Goal: Transaction & Acquisition: Purchase product/service

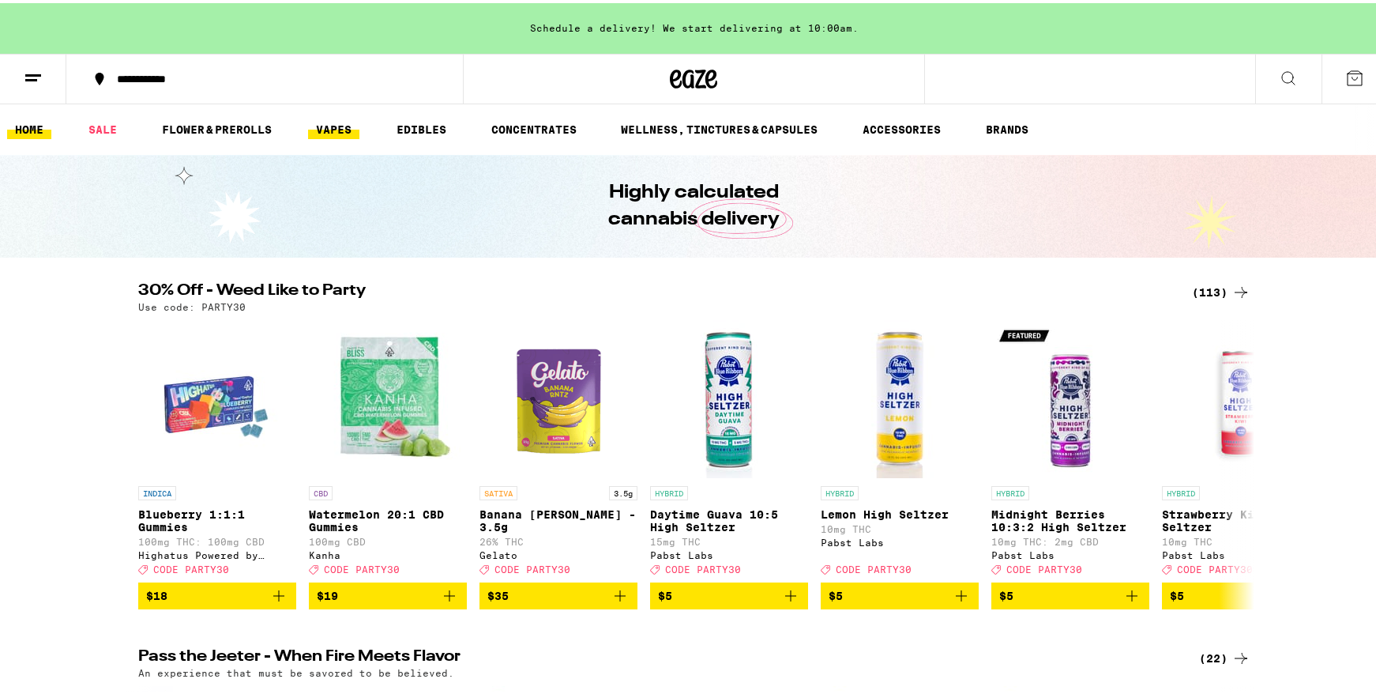
click at [342, 133] on link "VAPES" at bounding box center [333, 126] width 51 height 19
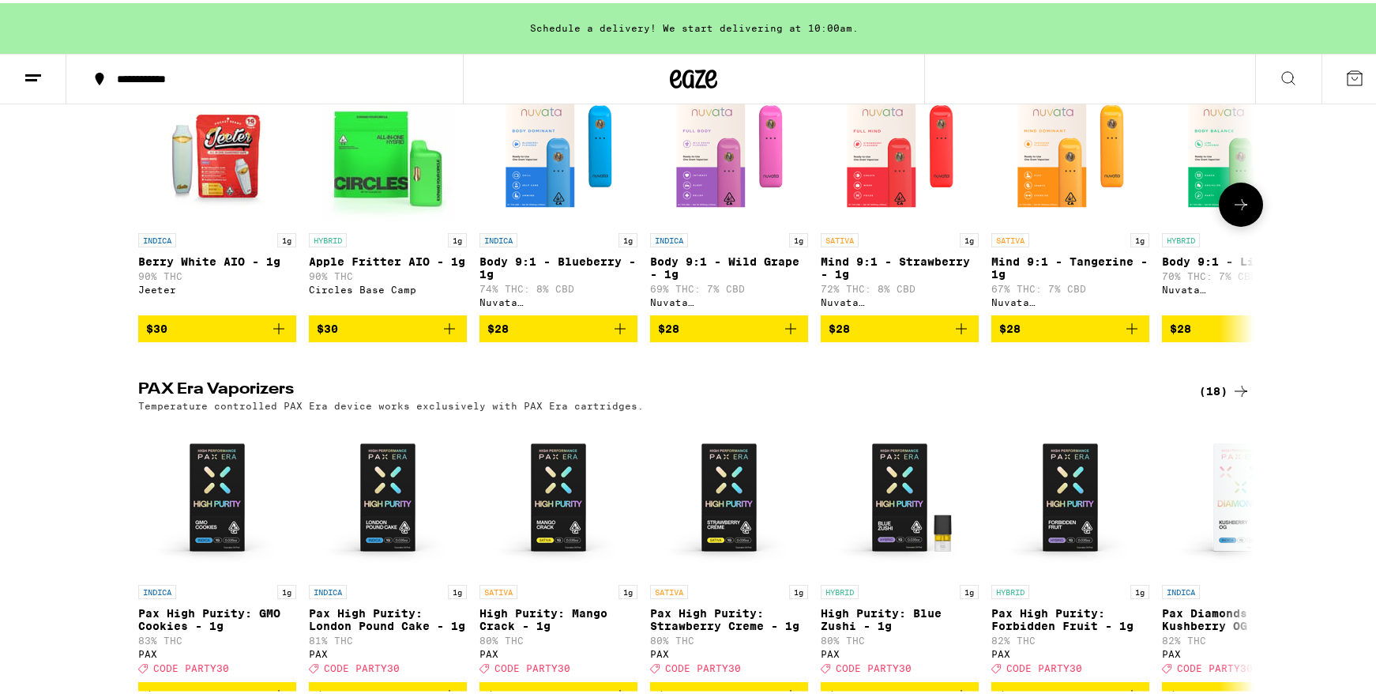
scroll to position [1185, 0]
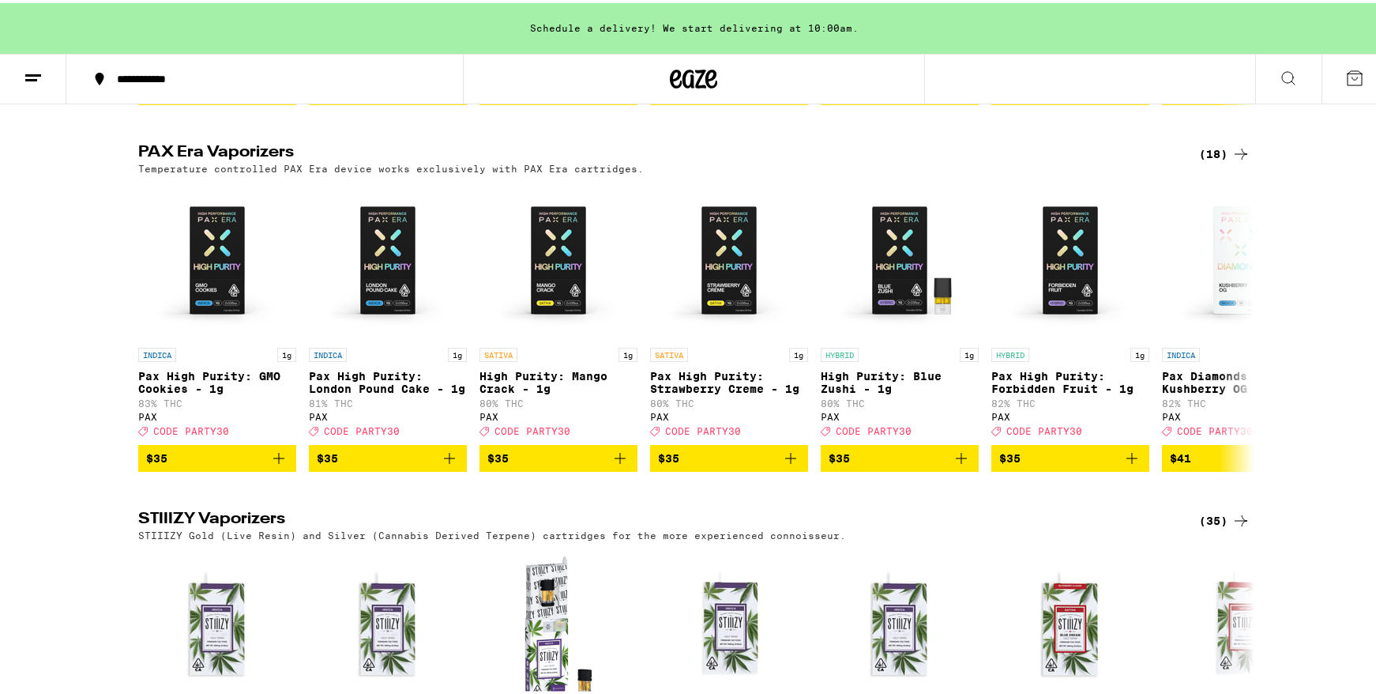
click at [1216, 160] on div "(18)" at bounding box center [1224, 150] width 51 height 19
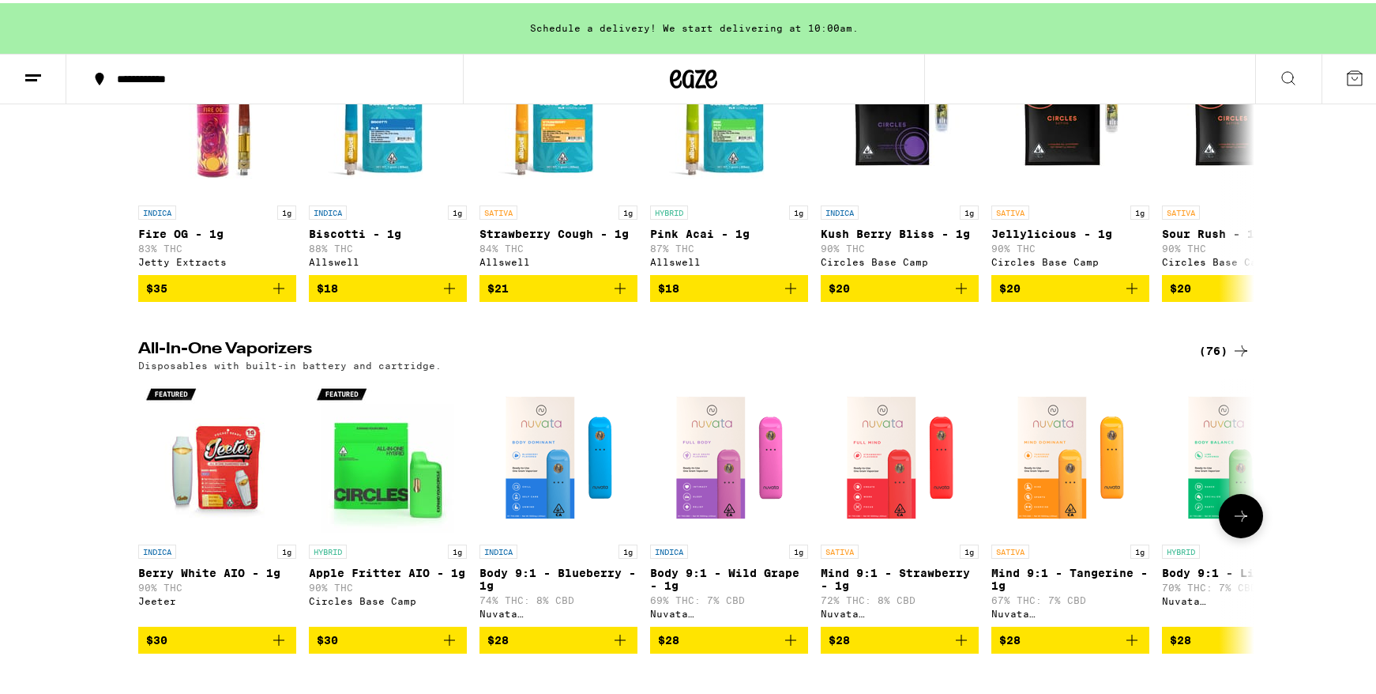
scroll to position [632, 0]
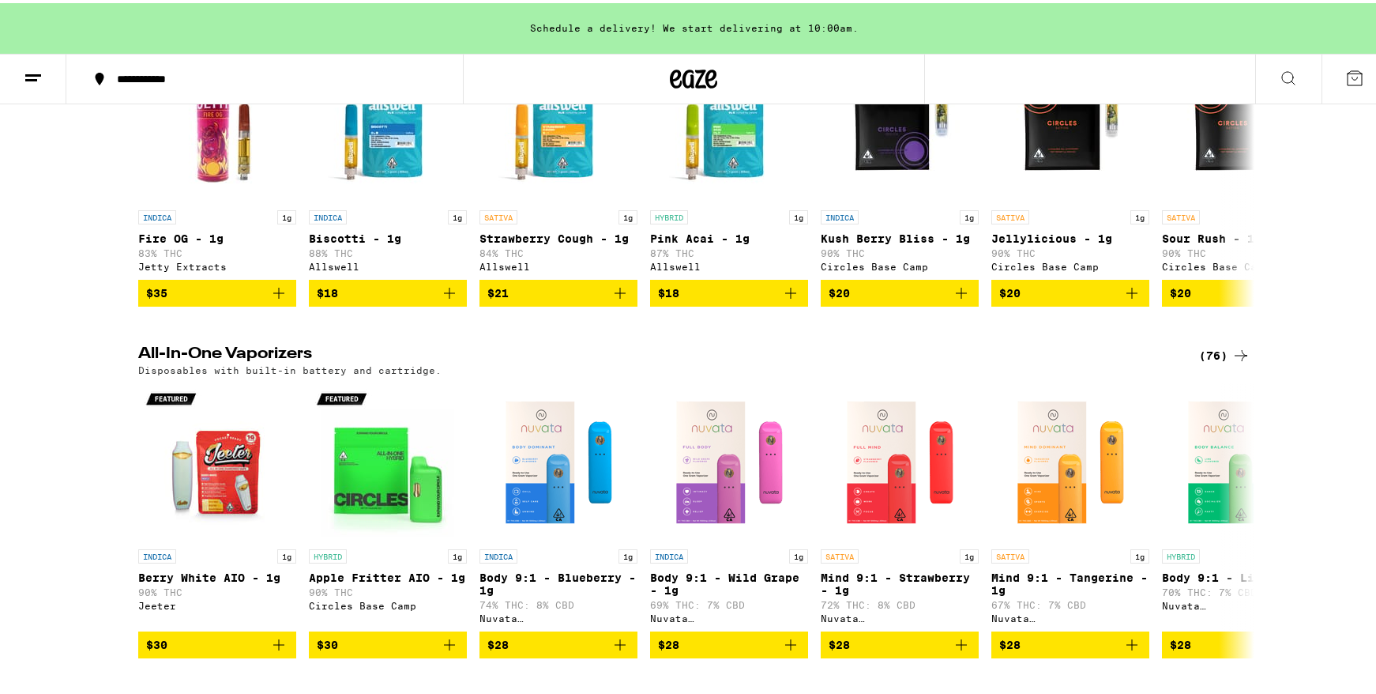
click at [1220, 362] on div "(76)" at bounding box center [1224, 352] width 51 height 19
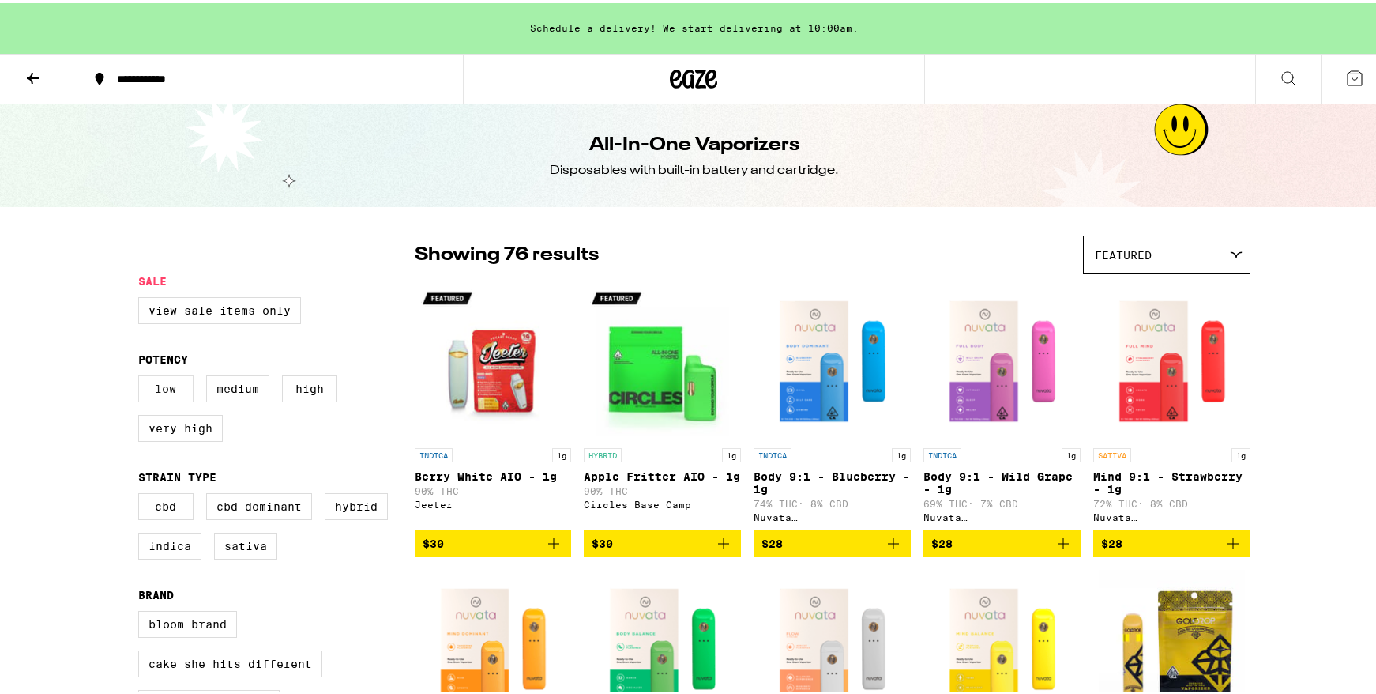
click at [163, 385] on label "Low" at bounding box center [165, 385] width 55 height 27
click at [142, 375] on input "Low" at bounding box center [141, 374] width 1 height 1
checkbox input "true"
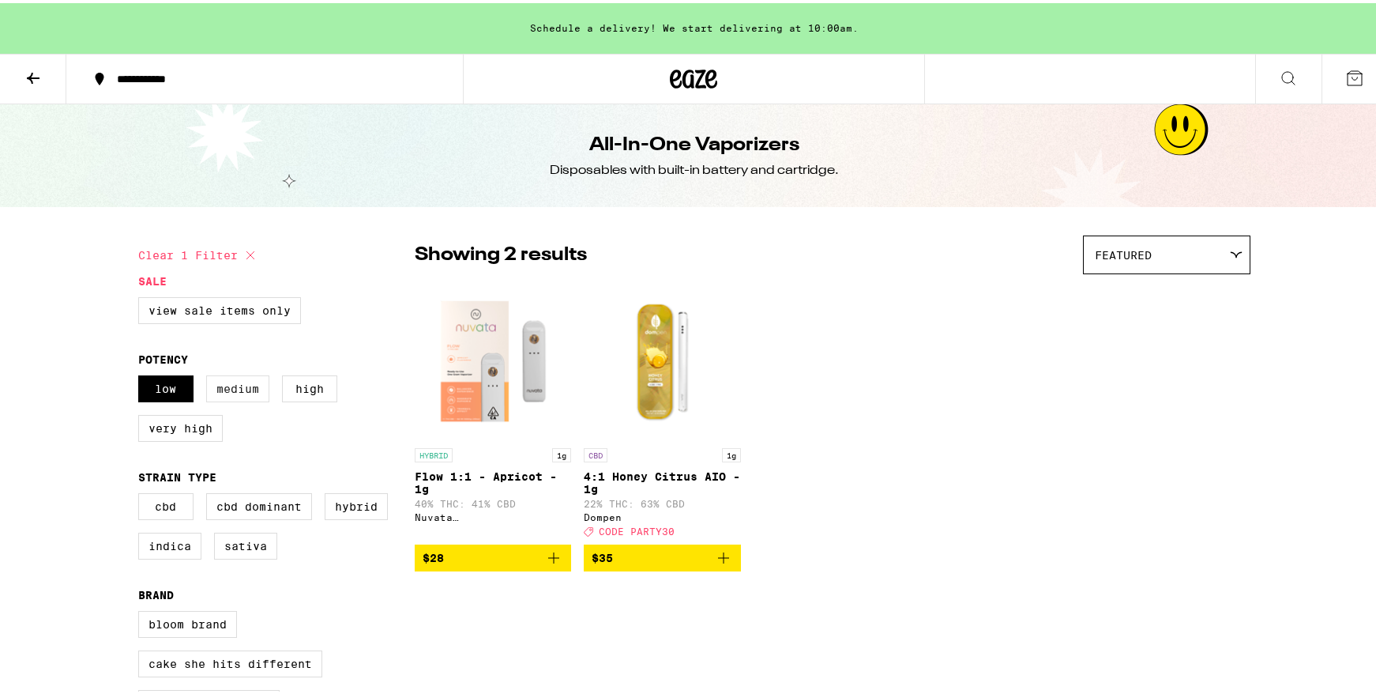
click at [251, 388] on label "Medium" at bounding box center [237, 385] width 63 height 27
click at [142, 375] on input "Medium" at bounding box center [141, 374] width 1 height 1
checkbox input "true"
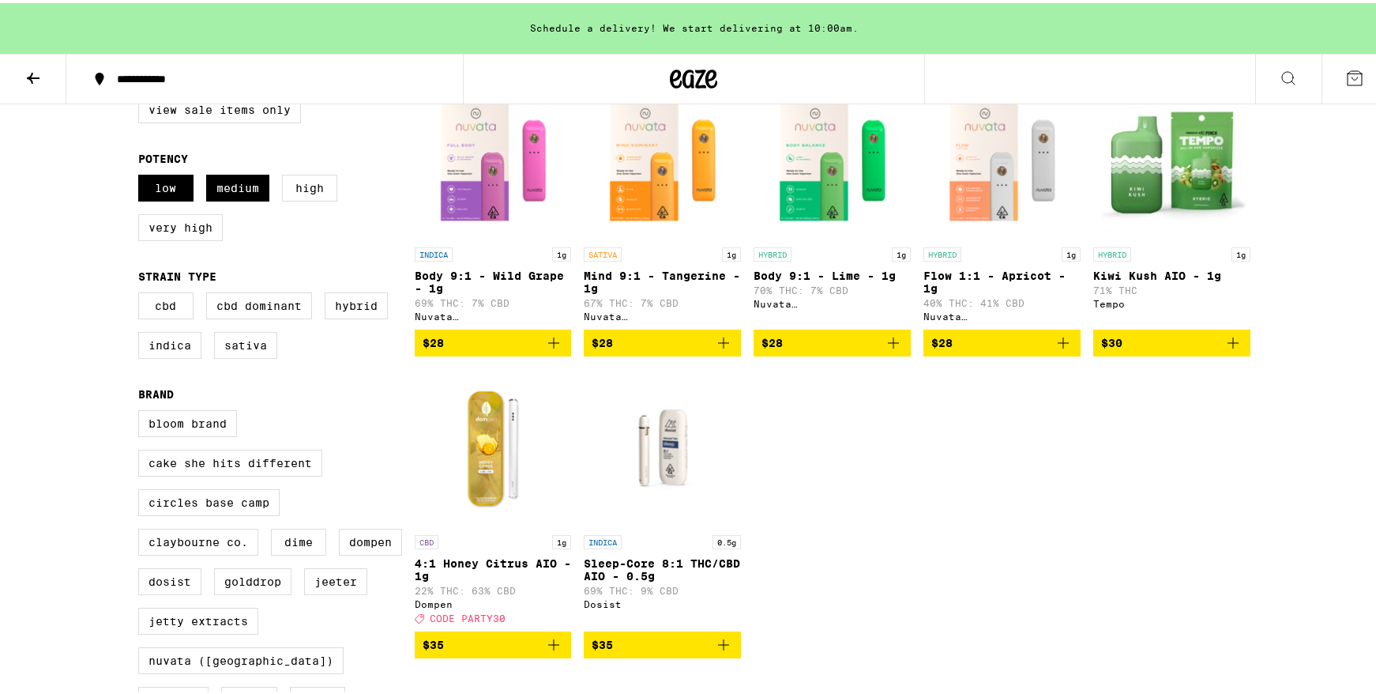
scroll to position [237, 0]
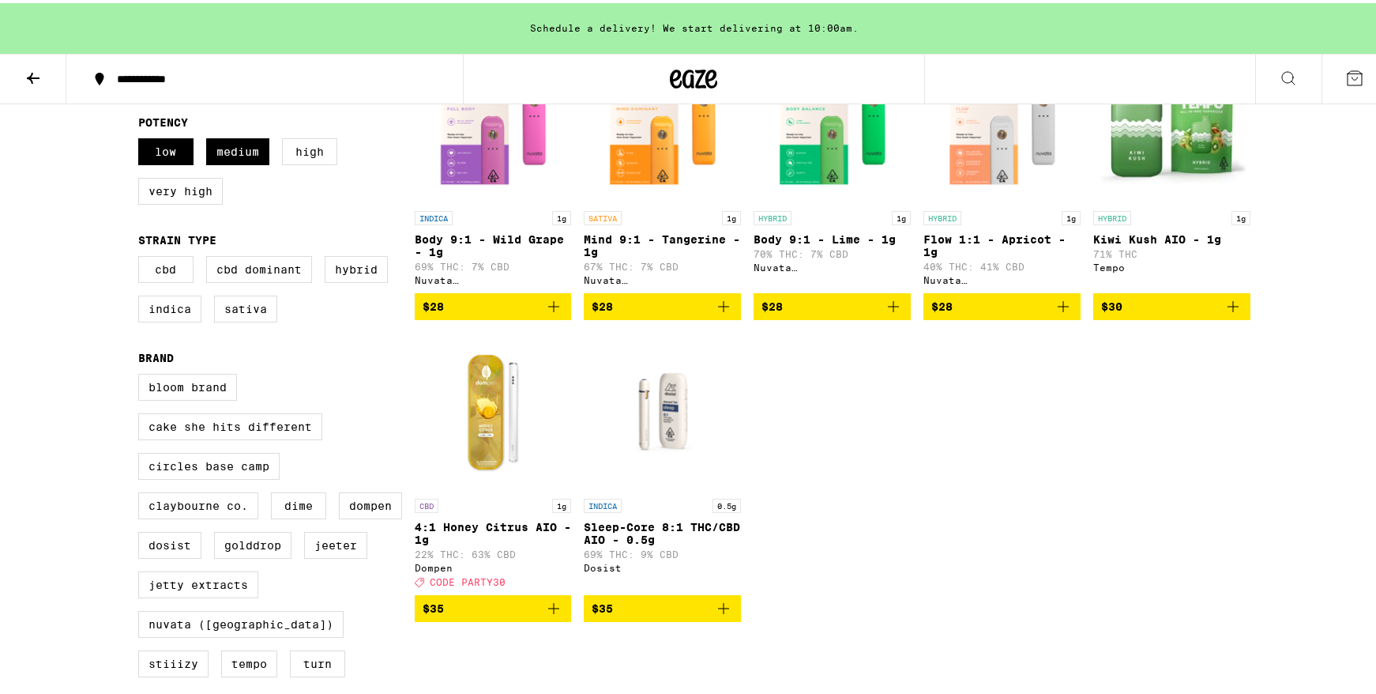
click at [470, 417] on img "Open page for 4:1 Honey Citrus AIO - 1g from Dompen" at bounding box center [493, 408] width 157 height 158
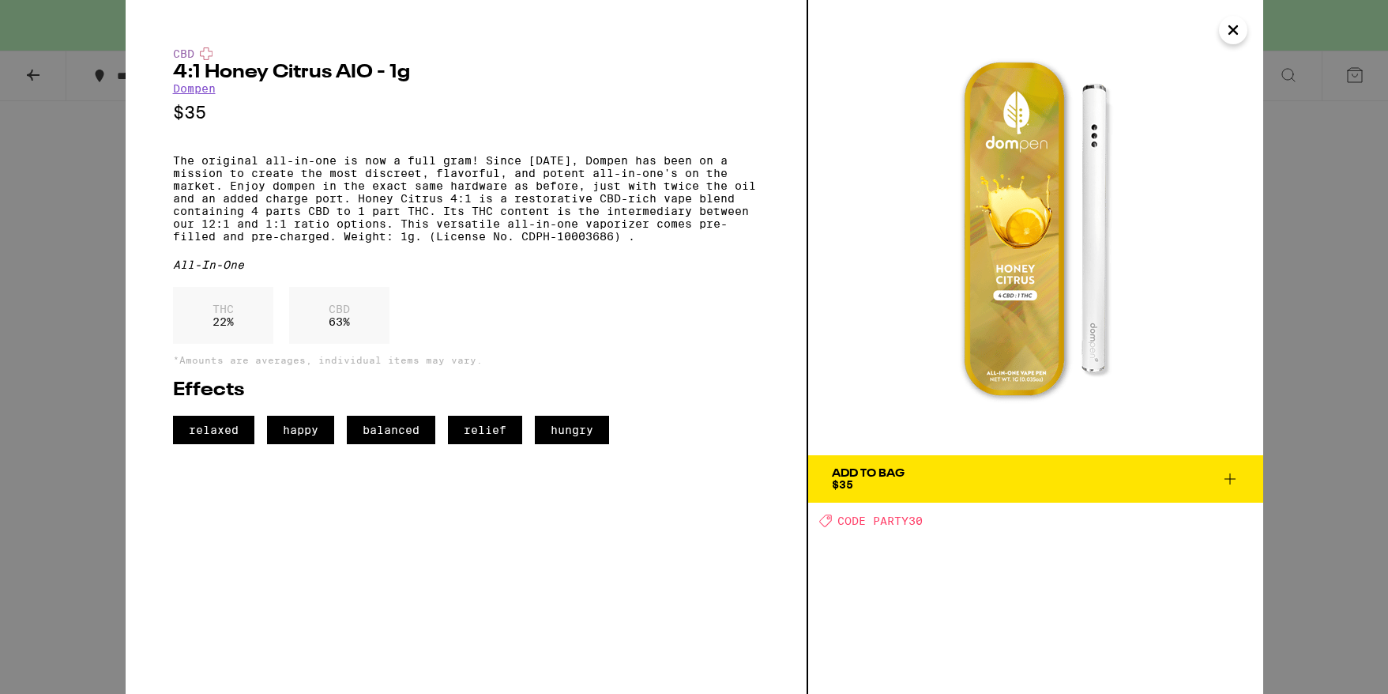
click at [1310, 187] on div "CBD 4:1 Honey Citrus AIO - 1g Dompen $35 The original all-in-one is now a full …" at bounding box center [694, 347] width 1388 height 694
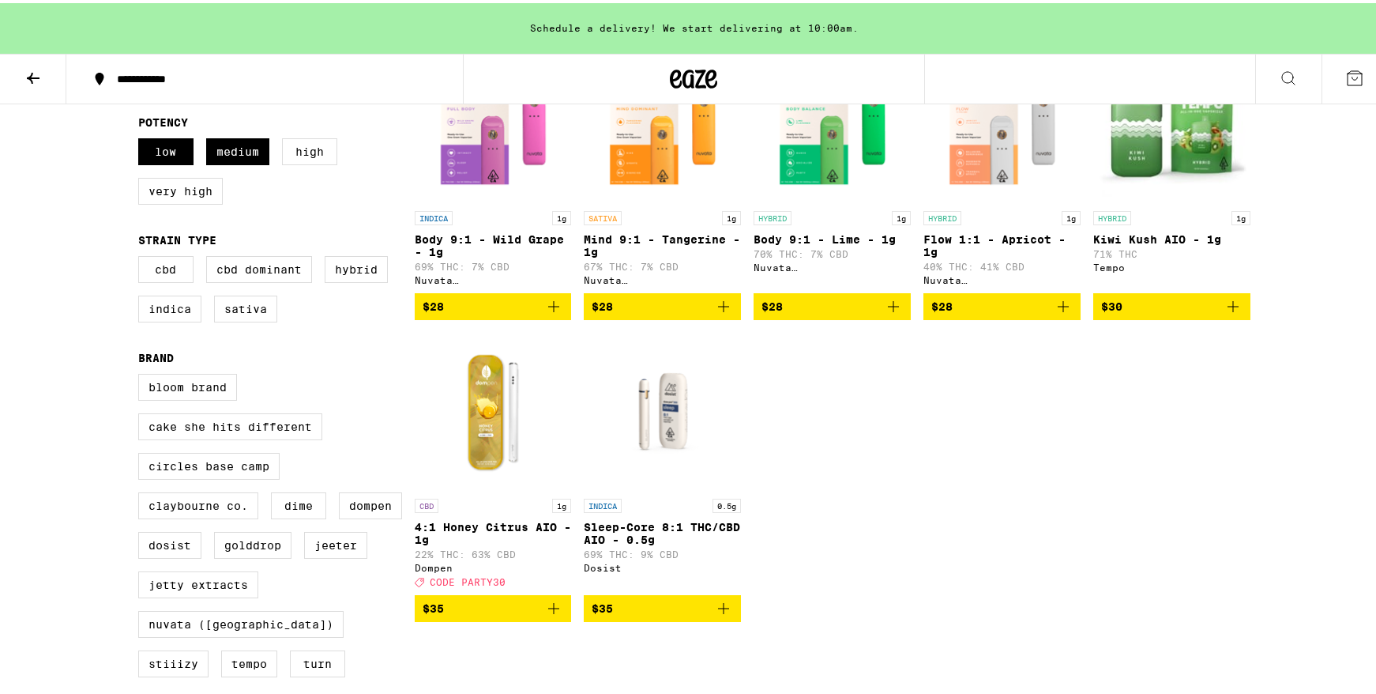
click at [655, 148] on img "Open page for Mind 9:1 - Tangerine - 1g from Nuvata (CA)" at bounding box center [662, 121] width 157 height 158
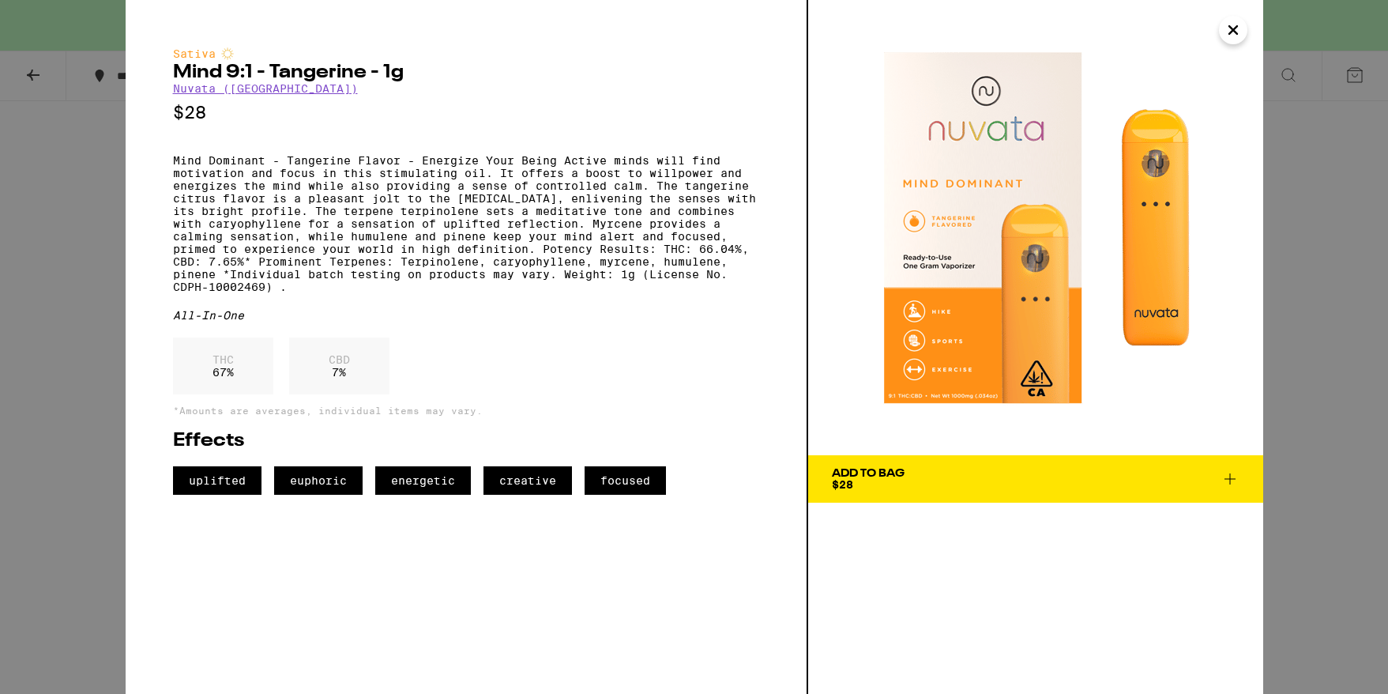
click at [1348, 317] on div "Sativa Mind 9:1 - Tangerine - 1g Nuvata ([GEOGRAPHIC_DATA]) $28 Mind Dominant -…" at bounding box center [694, 347] width 1388 height 694
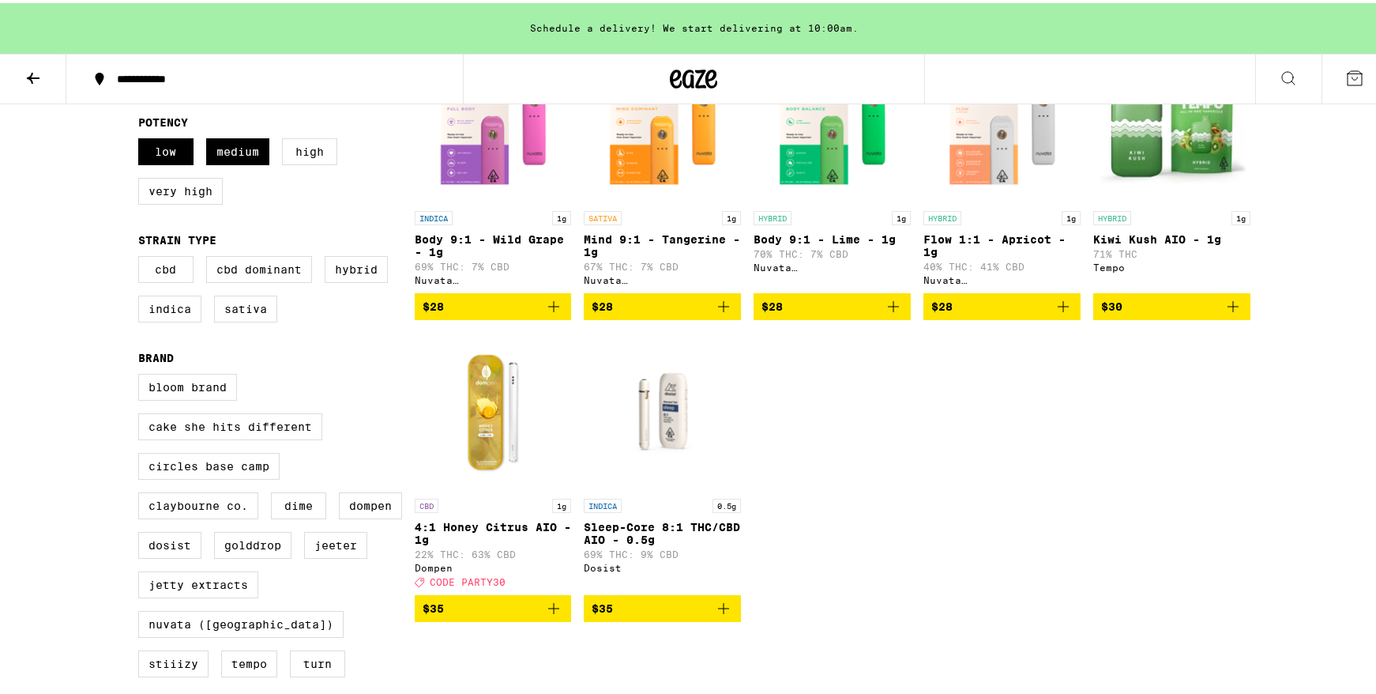
click at [486, 443] on img "Open page for 4:1 Honey Citrus AIO - 1g from Dompen" at bounding box center [493, 408] width 157 height 158
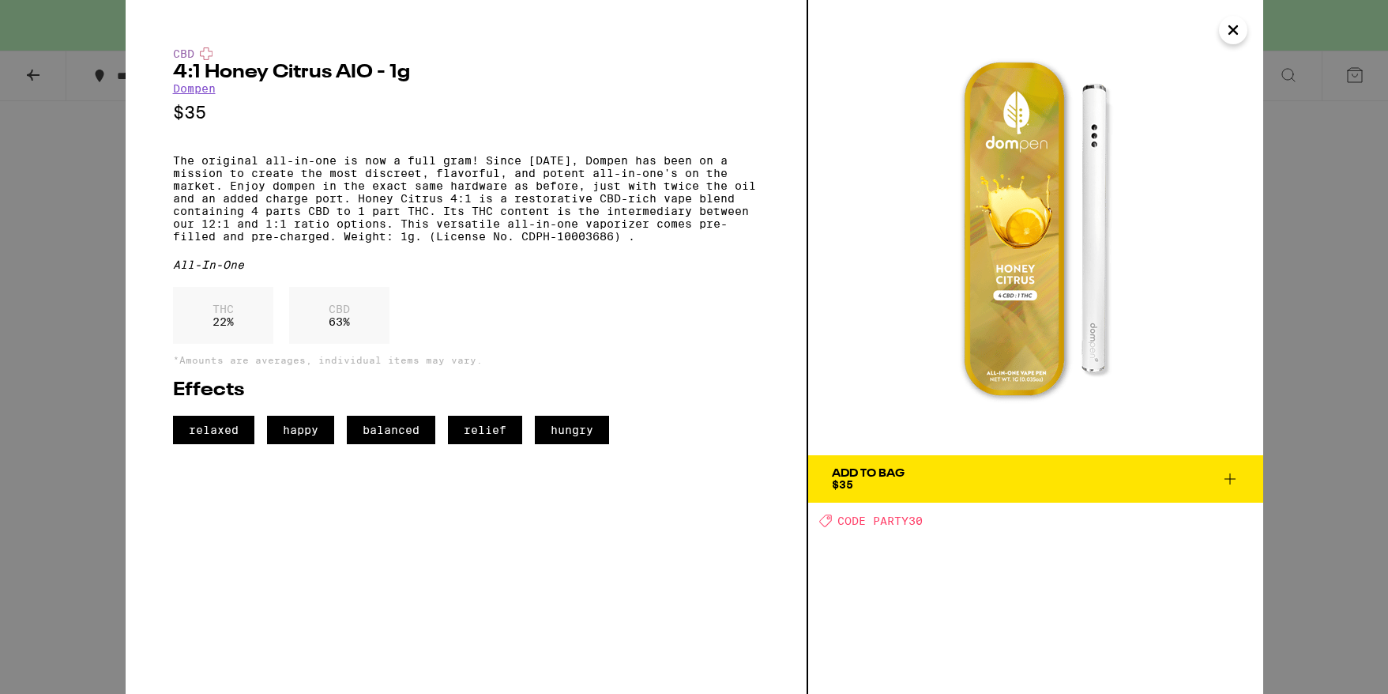
click at [1327, 262] on div "CBD 4:1 Honey Citrus AIO - 1g Dompen $35 The original all-in-one is now a full …" at bounding box center [694, 347] width 1388 height 694
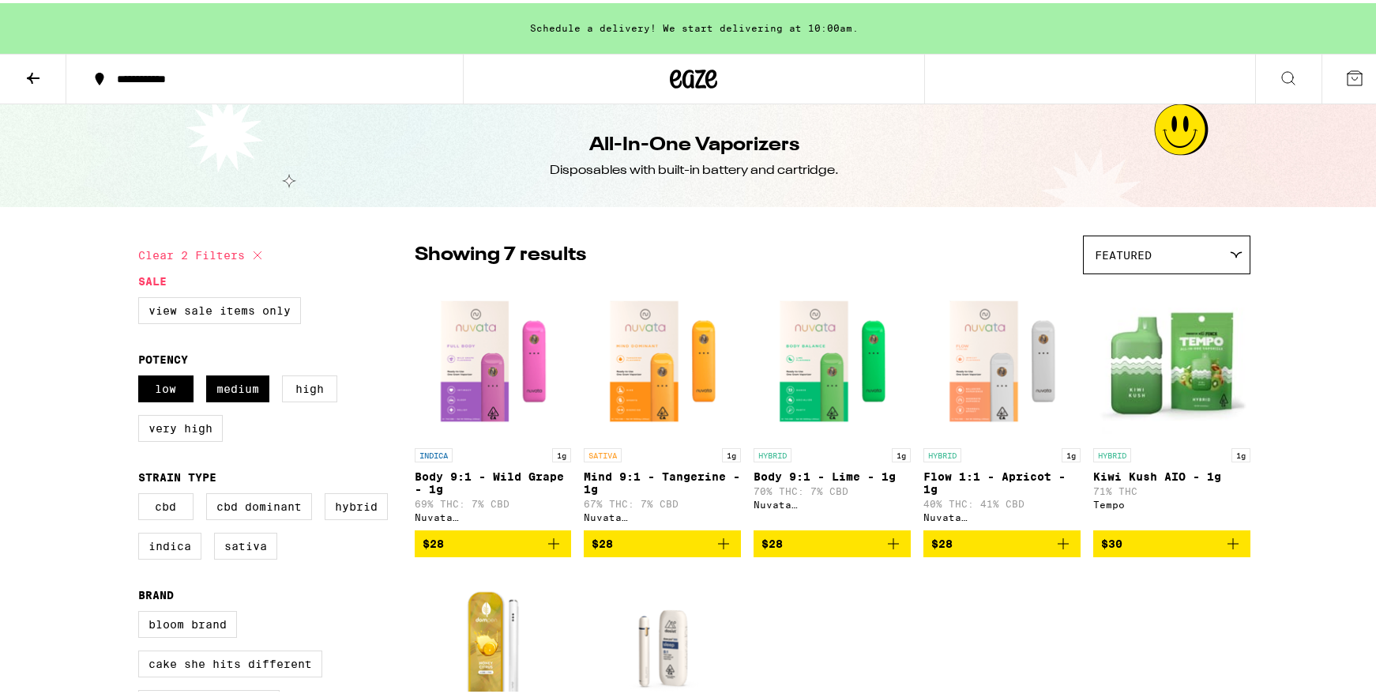
click at [1010, 293] on img "Open page for Flow 1:1 - Apricot - 1g from Nuvata (CA)" at bounding box center [1001, 358] width 157 height 158
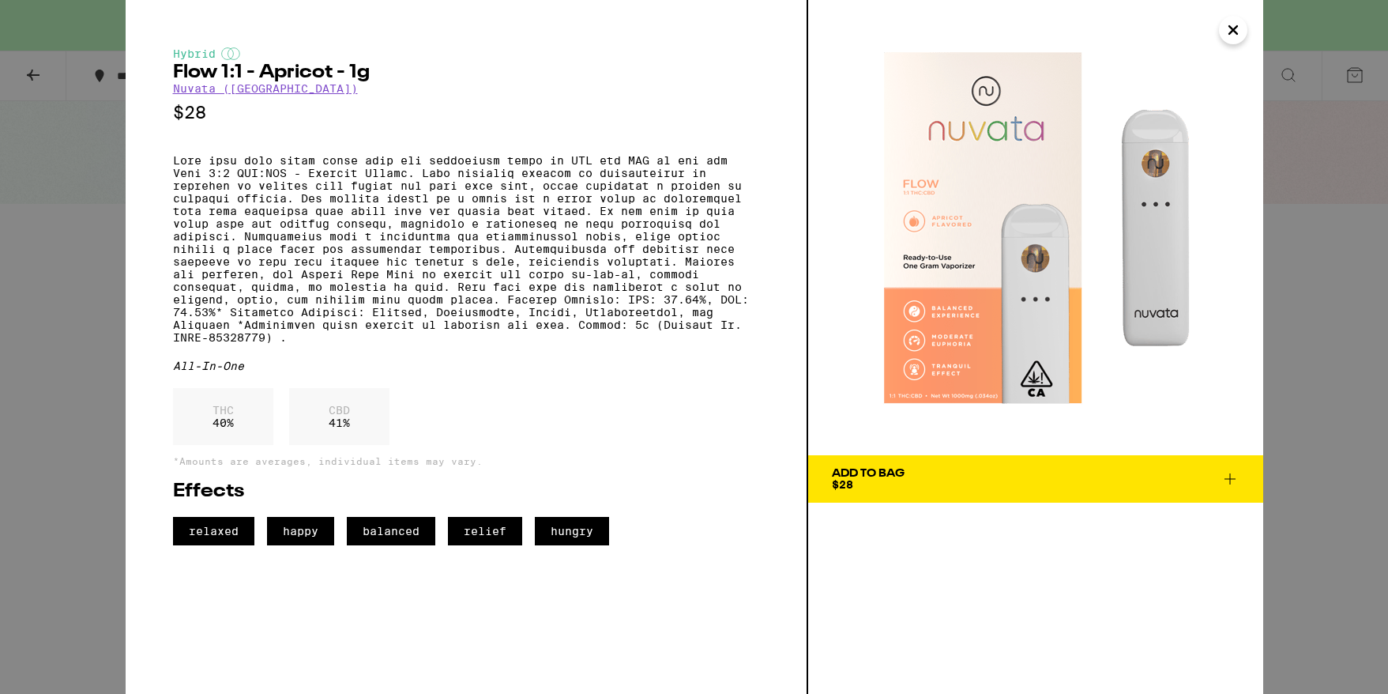
drag, startPoint x: 1318, startPoint y: 255, endPoint x: 1298, endPoint y: 267, distance: 23.0
click at [1319, 255] on div "Hybrid Flow 1:1 - Apricot - 1g Nuvata ([GEOGRAPHIC_DATA]) $28 All-In-One THC 40…" at bounding box center [694, 347] width 1388 height 694
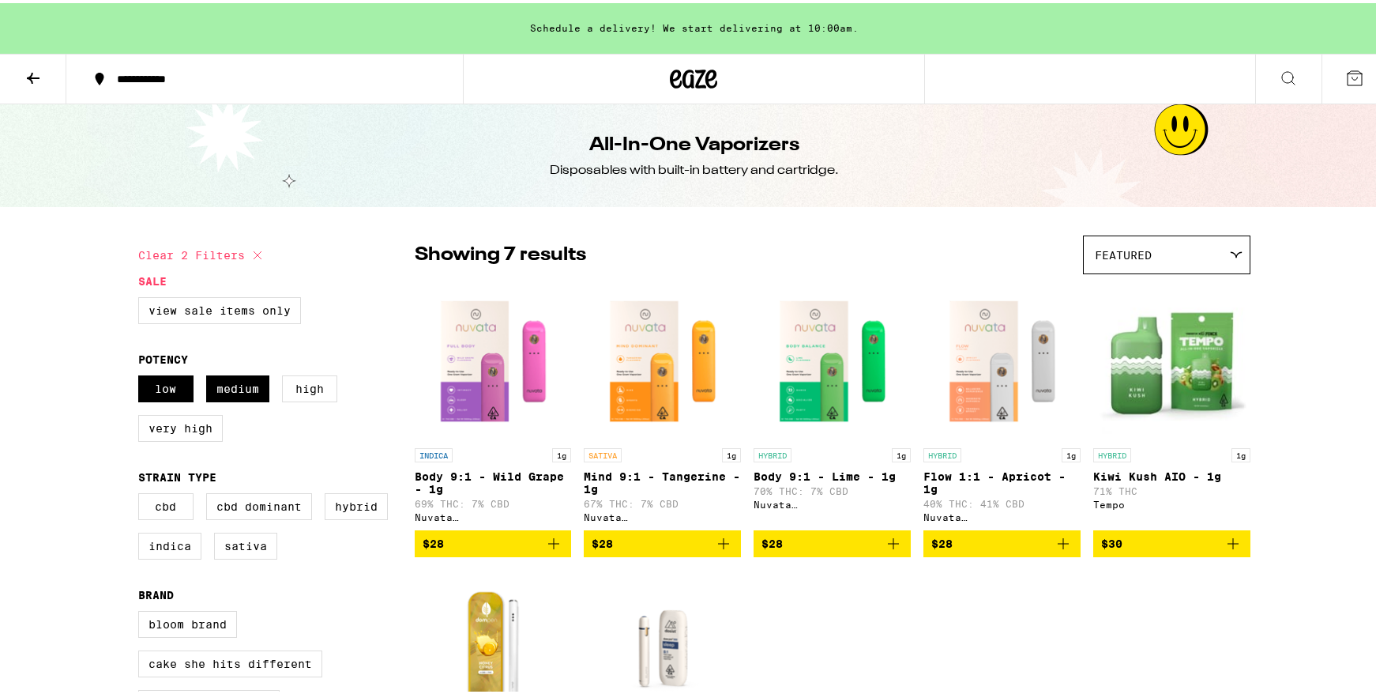
click at [1163, 316] on img "Open page for Kiwi Kush AIO - 1g from Tempo" at bounding box center [1171, 358] width 157 height 158
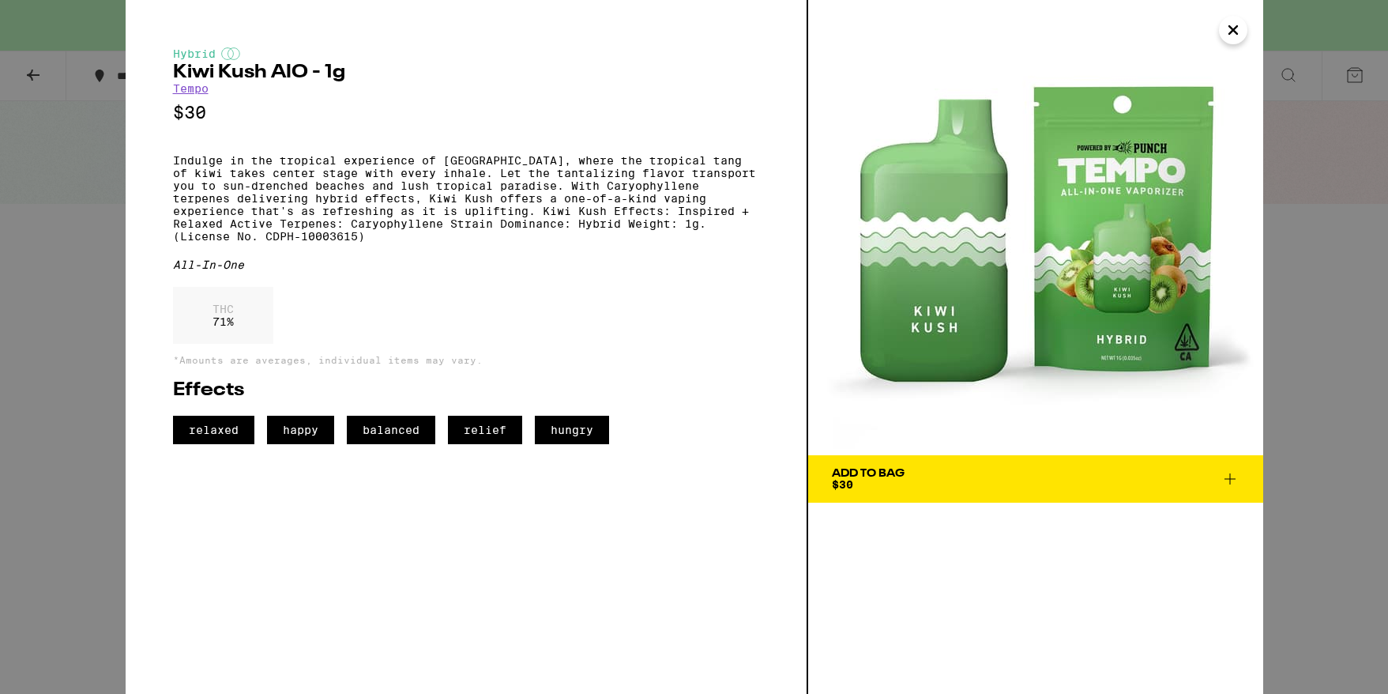
click at [1306, 428] on div "Hybrid Kiwi Kush AIO - 1g Tempo $30 Indulge in the tropical experience of Kiwi …" at bounding box center [694, 347] width 1388 height 694
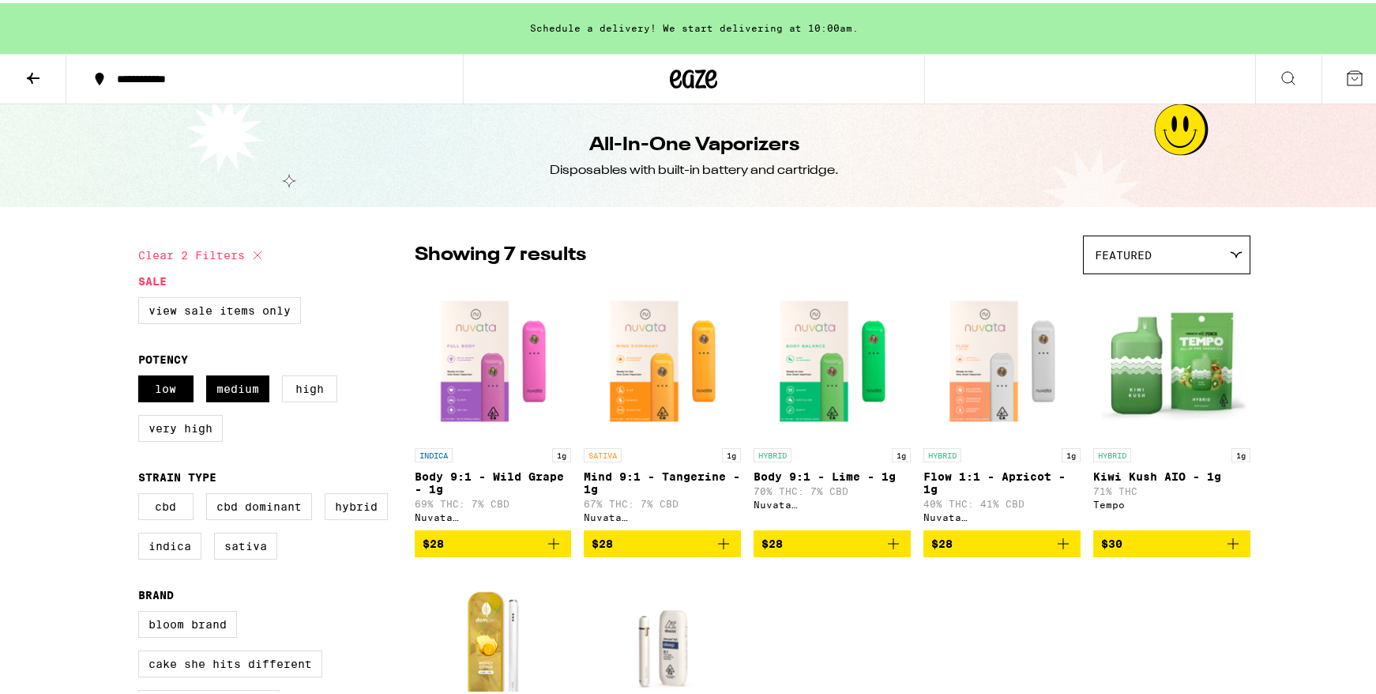
click at [641, 365] on img "Open page for Mind 9:1 - Tangerine - 1g from Nuvata (CA)" at bounding box center [662, 358] width 157 height 158
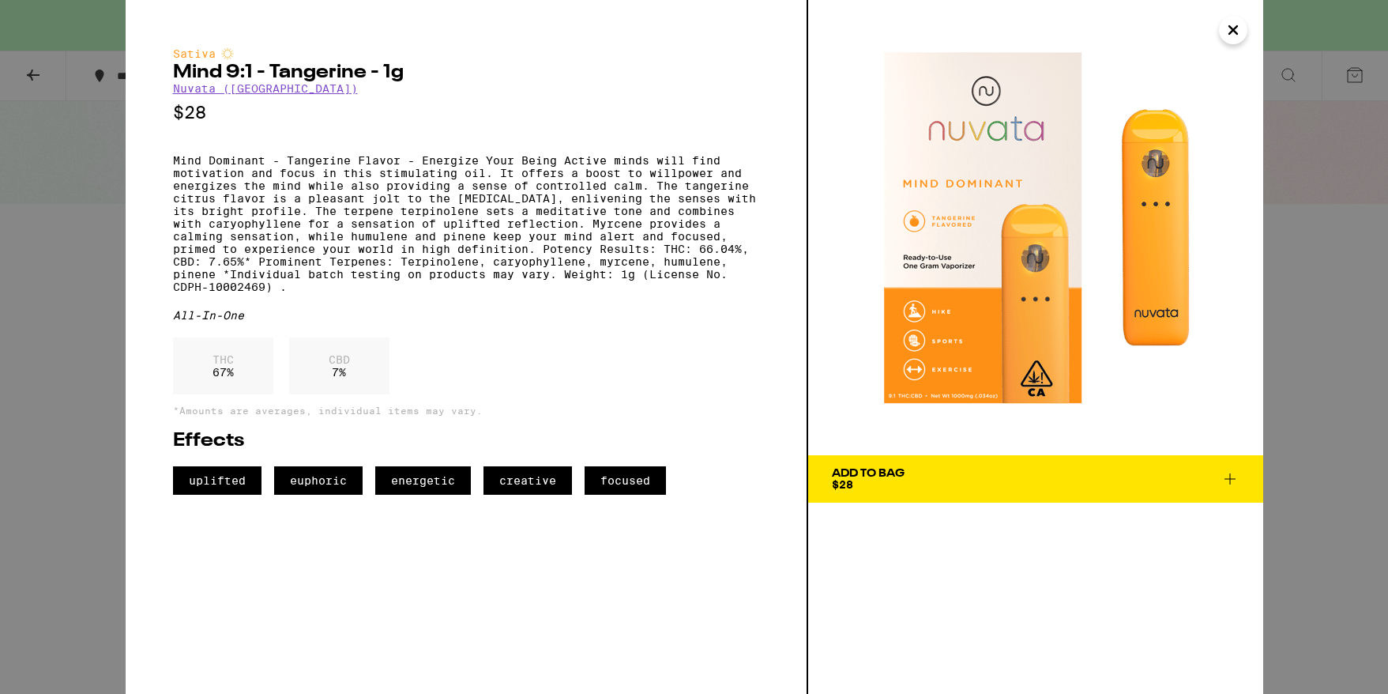
click at [1268, 79] on div "Sativa Mind 9:1 - Tangerine - 1g Nuvata ([GEOGRAPHIC_DATA]) $28 Mind Dominant -…" at bounding box center [694, 347] width 1388 height 694
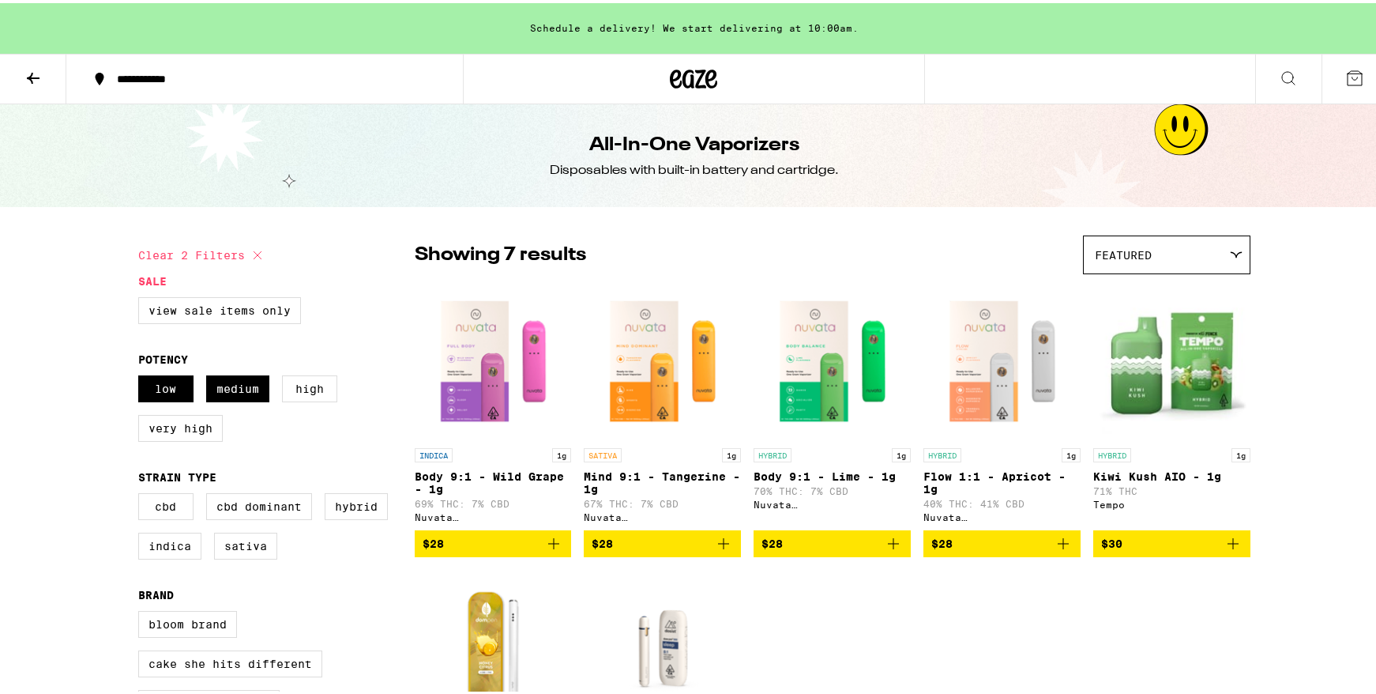
click at [27, 81] on icon at bounding box center [33, 75] width 19 height 19
click at [29, 77] on icon at bounding box center [33, 75] width 19 height 19
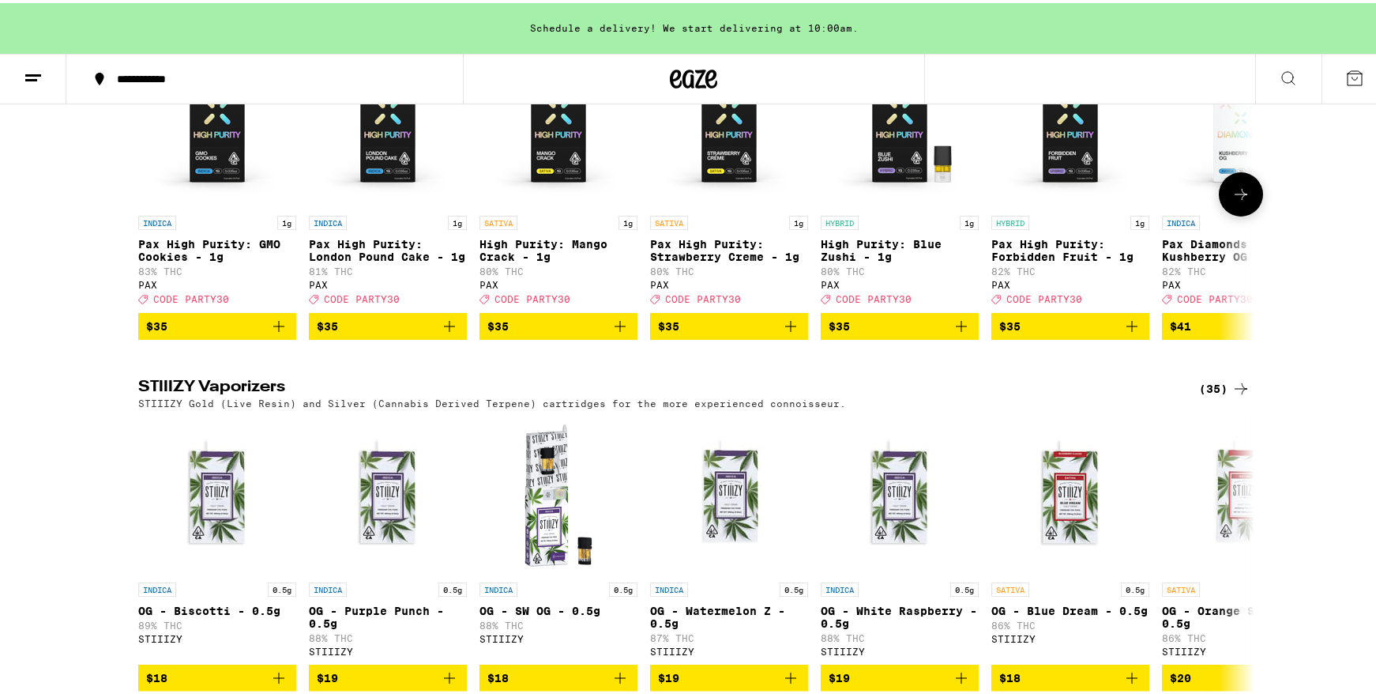
scroll to position [1501, 0]
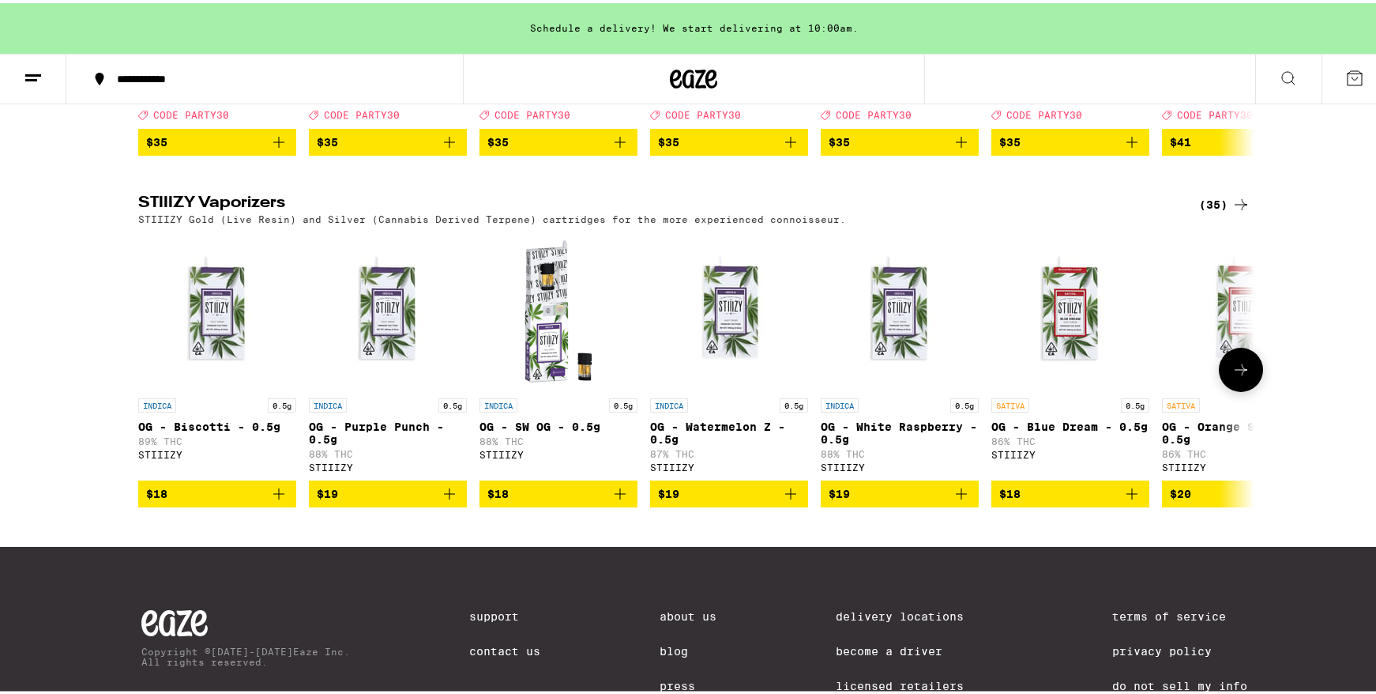
click at [1241, 389] on button at bounding box center [1241, 366] width 44 height 44
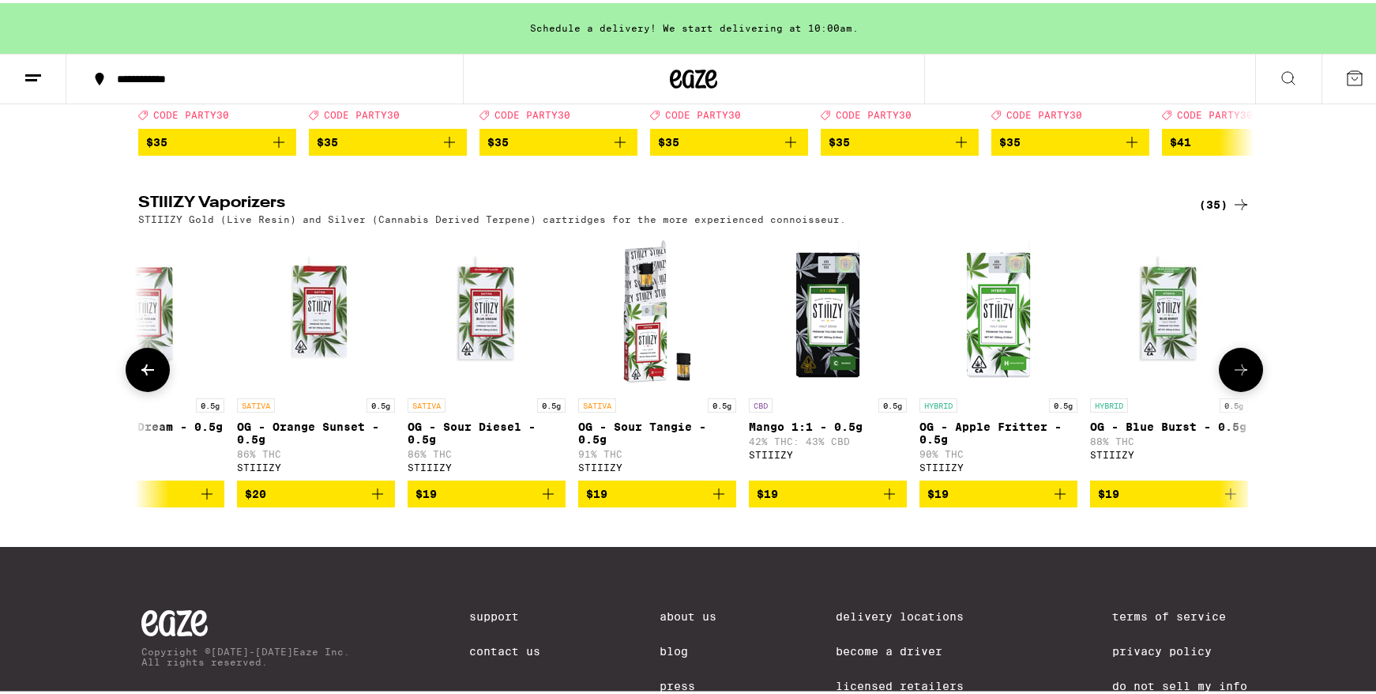
scroll to position [0, 940]
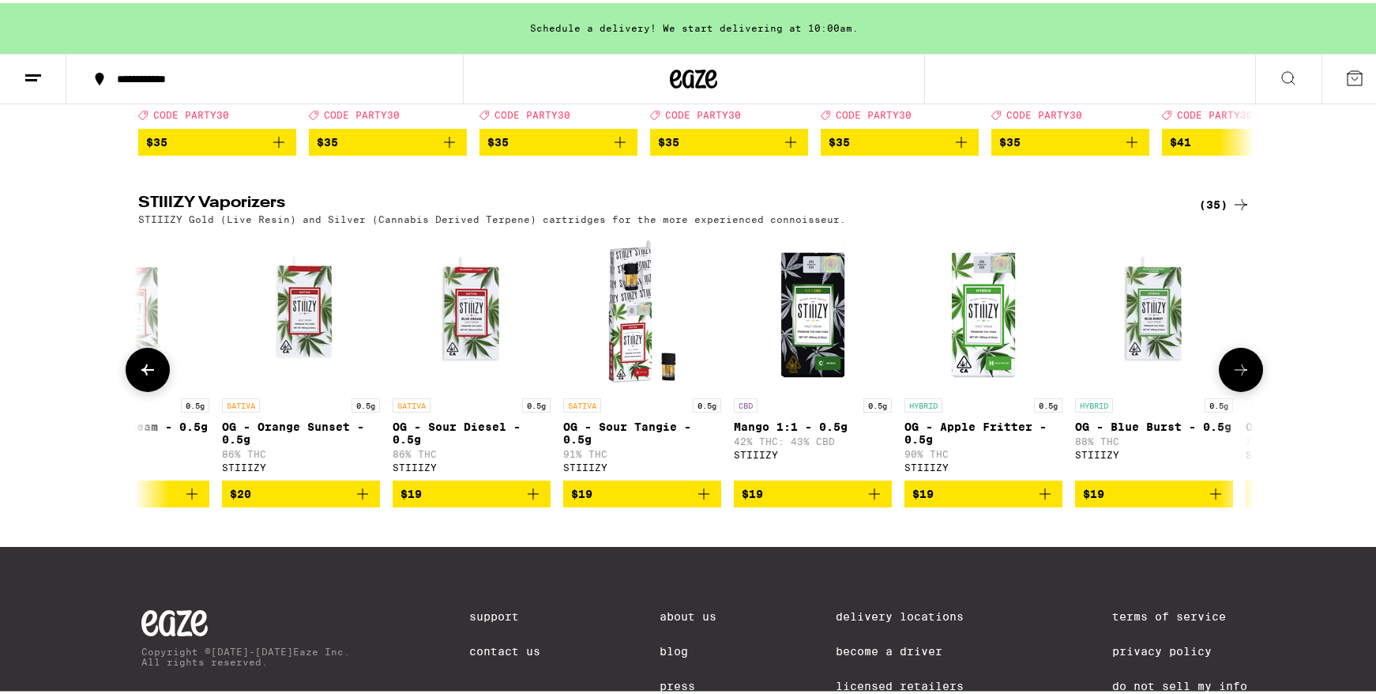
click at [1240, 389] on button at bounding box center [1241, 366] width 44 height 44
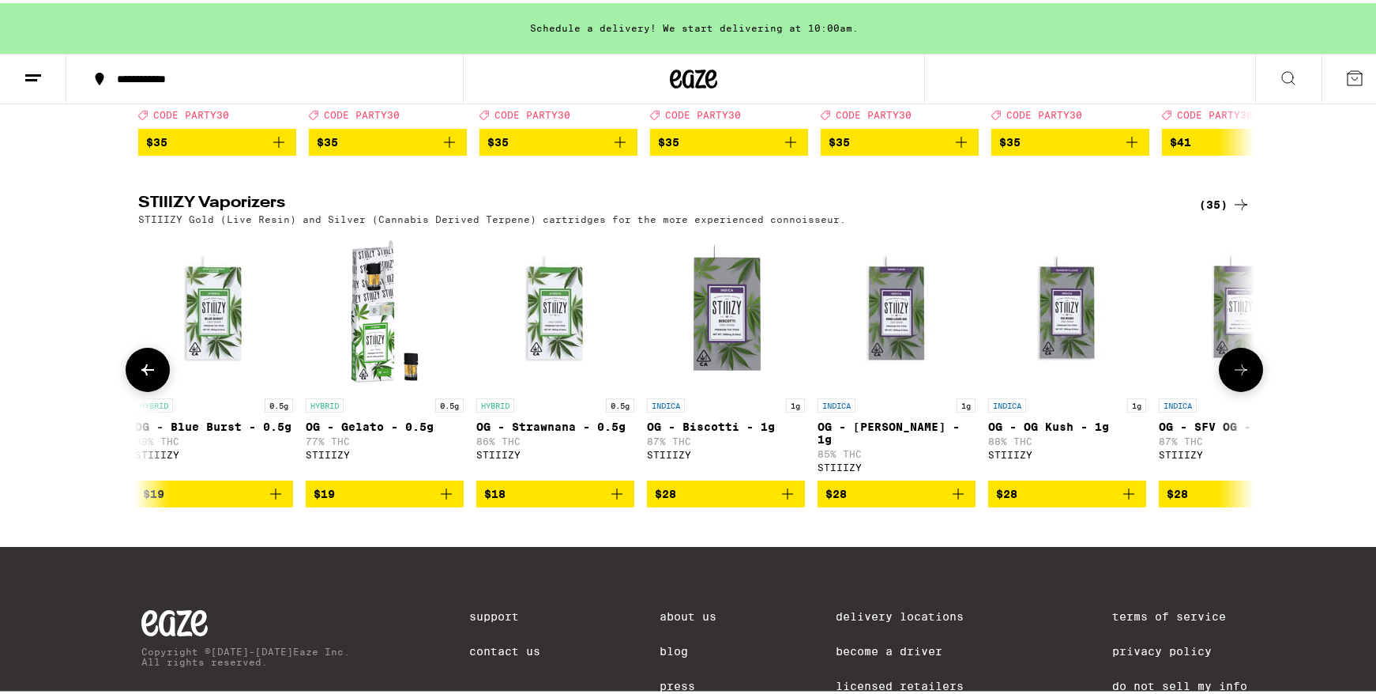
click at [1240, 389] on button at bounding box center [1241, 366] width 44 height 44
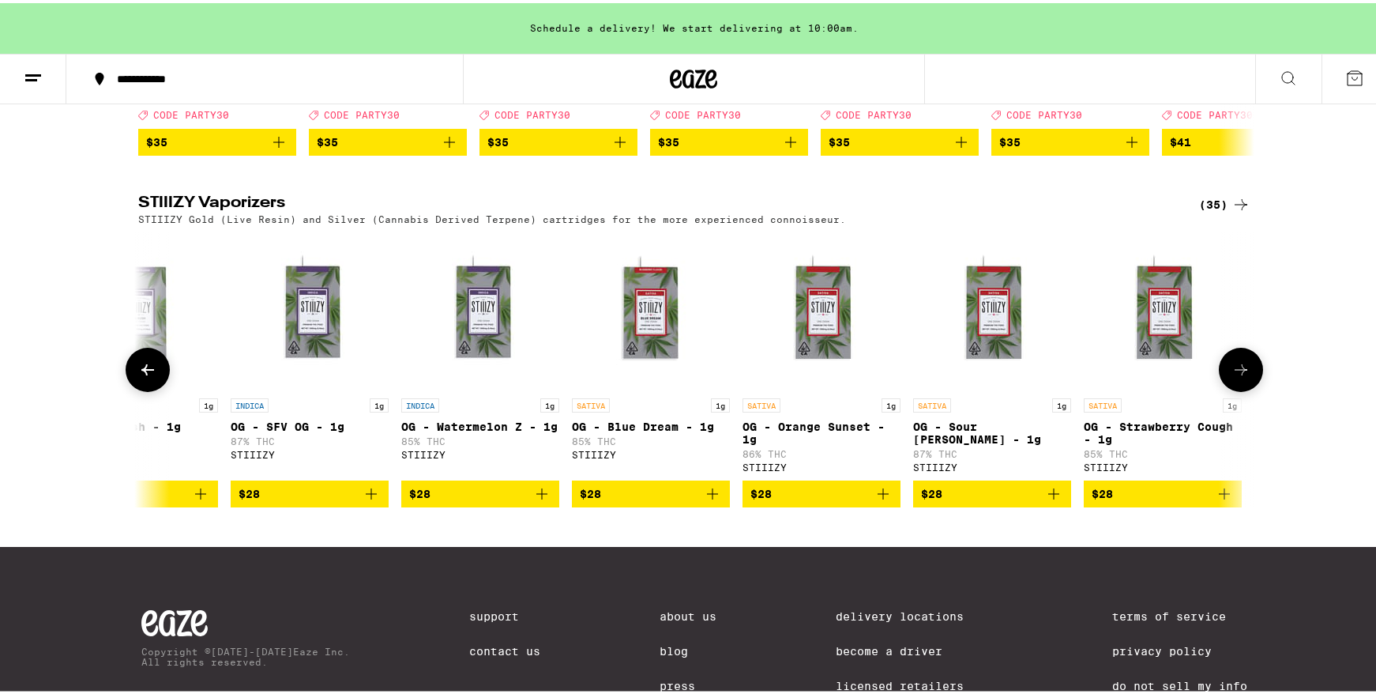
scroll to position [0, 2820]
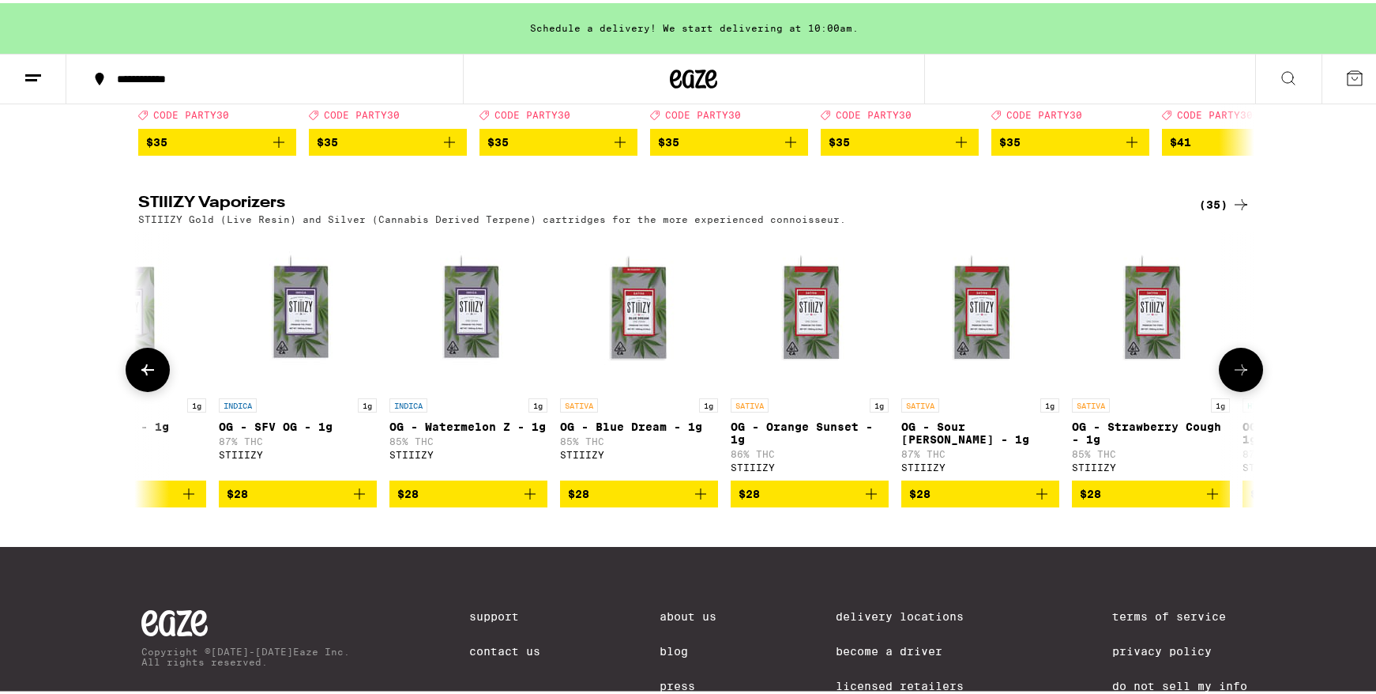
click at [1240, 389] on button at bounding box center [1241, 366] width 44 height 44
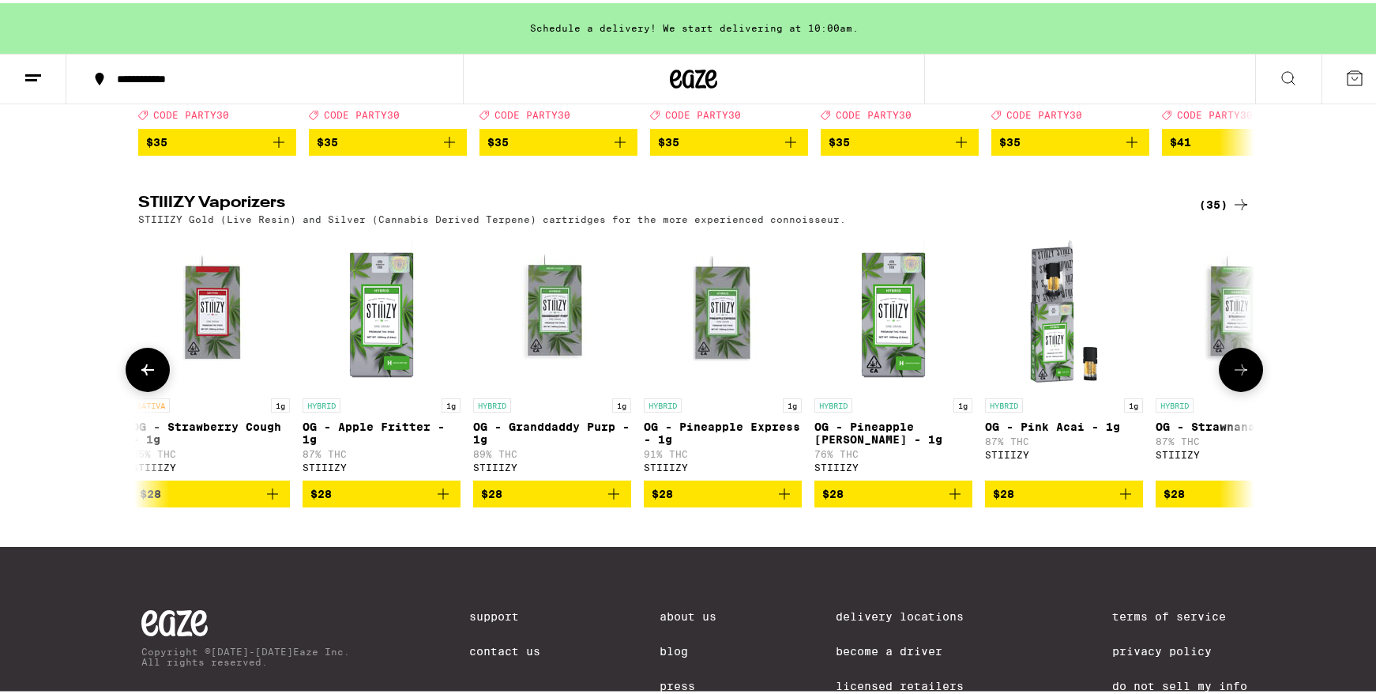
click at [1240, 389] on button at bounding box center [1241, 366] width 44 height 44
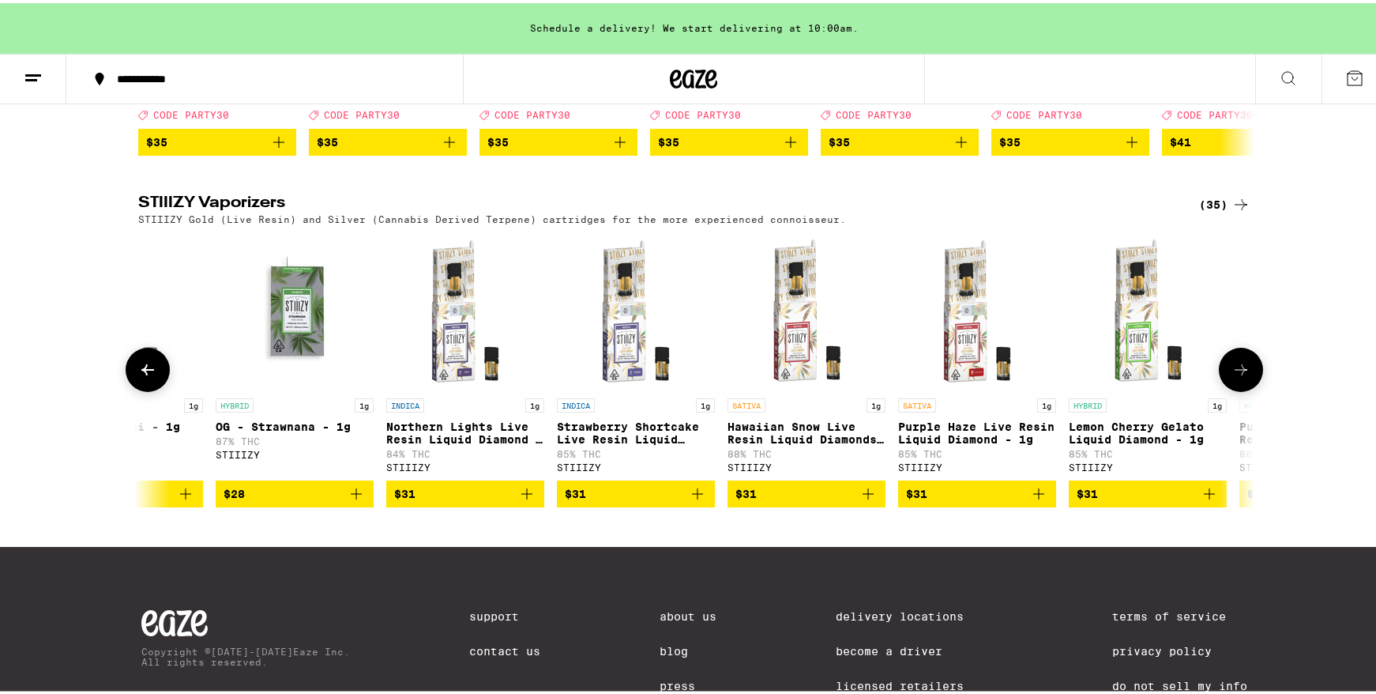
click at [1240, 389] on button at bounding box center [1241, 366] width 44 height 44
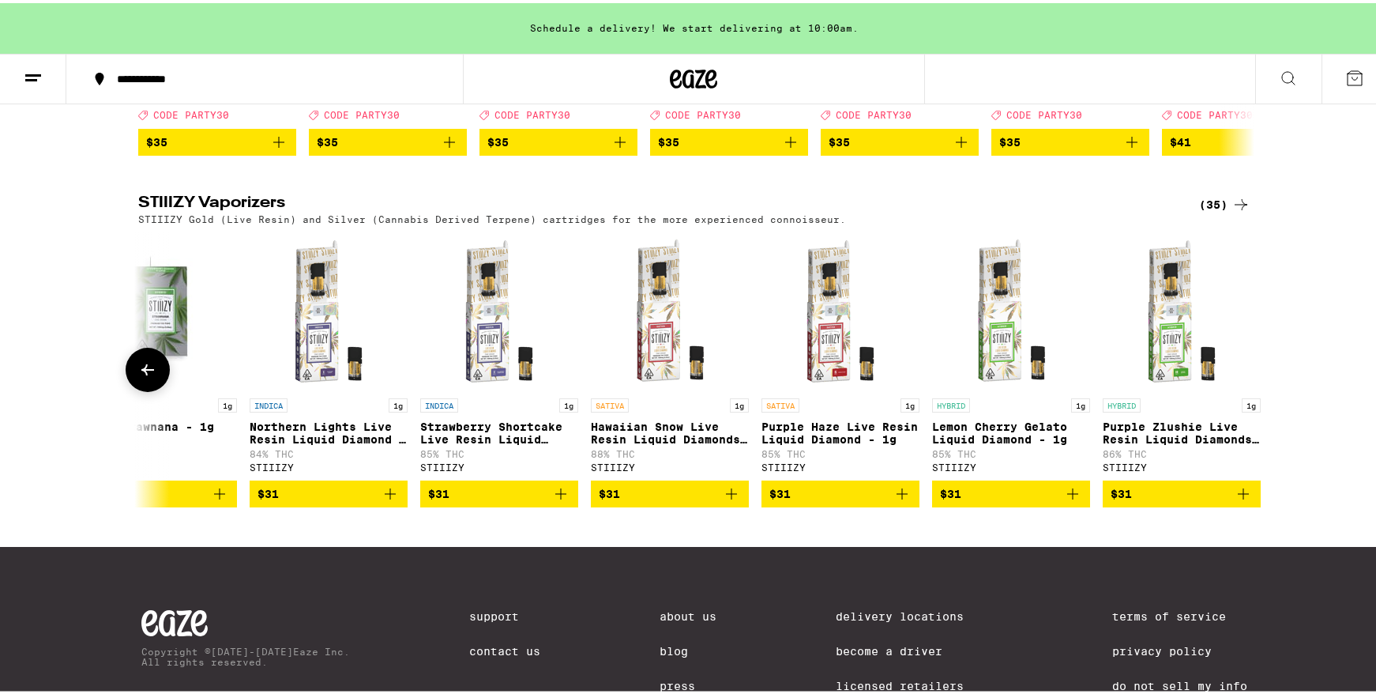
scroll to position [0, 4859]
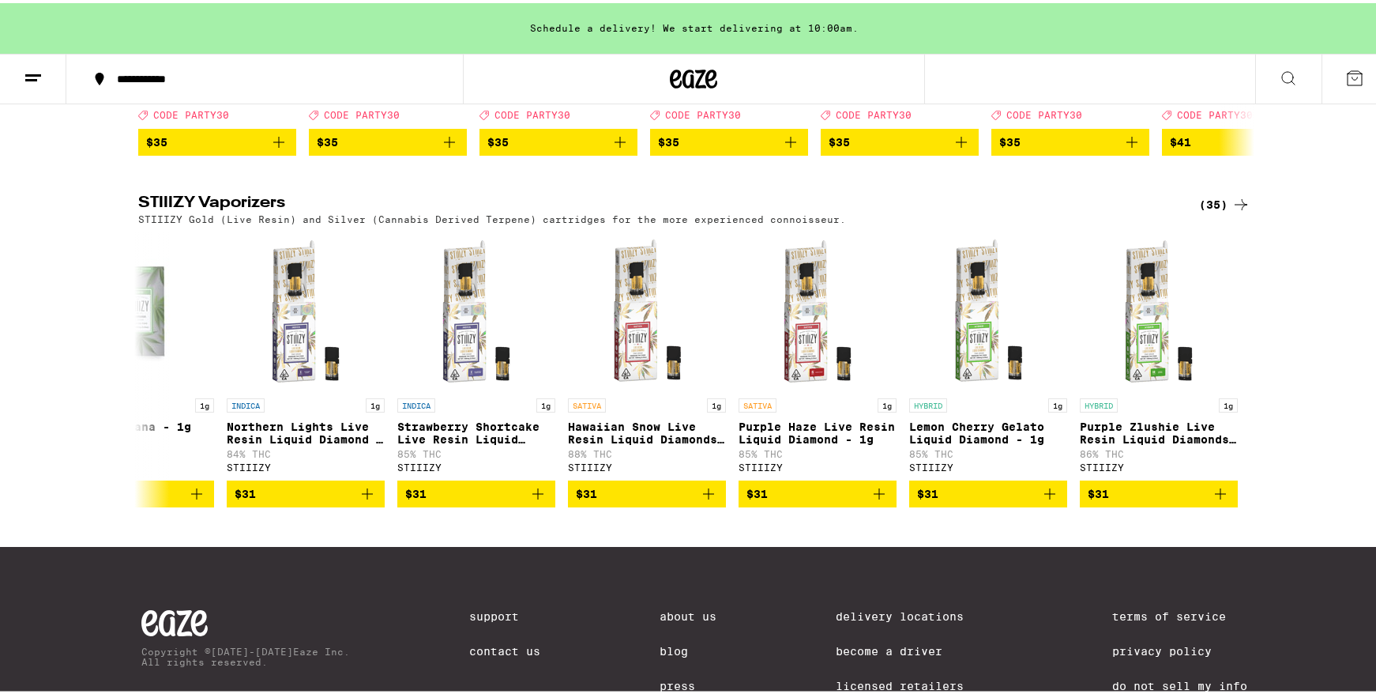
click at [1282, 335] on div "STIIIZY Vaporizers (35) STIIIZY Gold (Live Resin) and Silver (Cannabis Derived …" at bounding box center [694, 348] width 1388 height 312
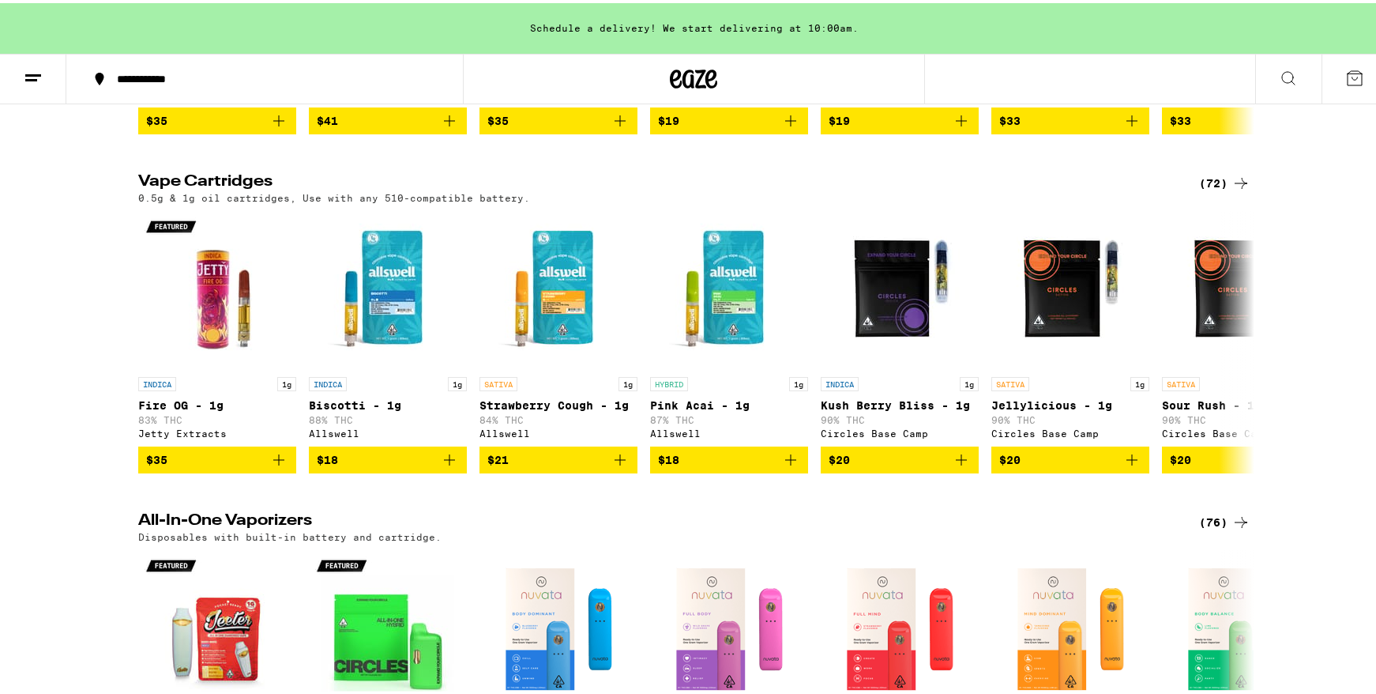
scroll to position [395, 0]
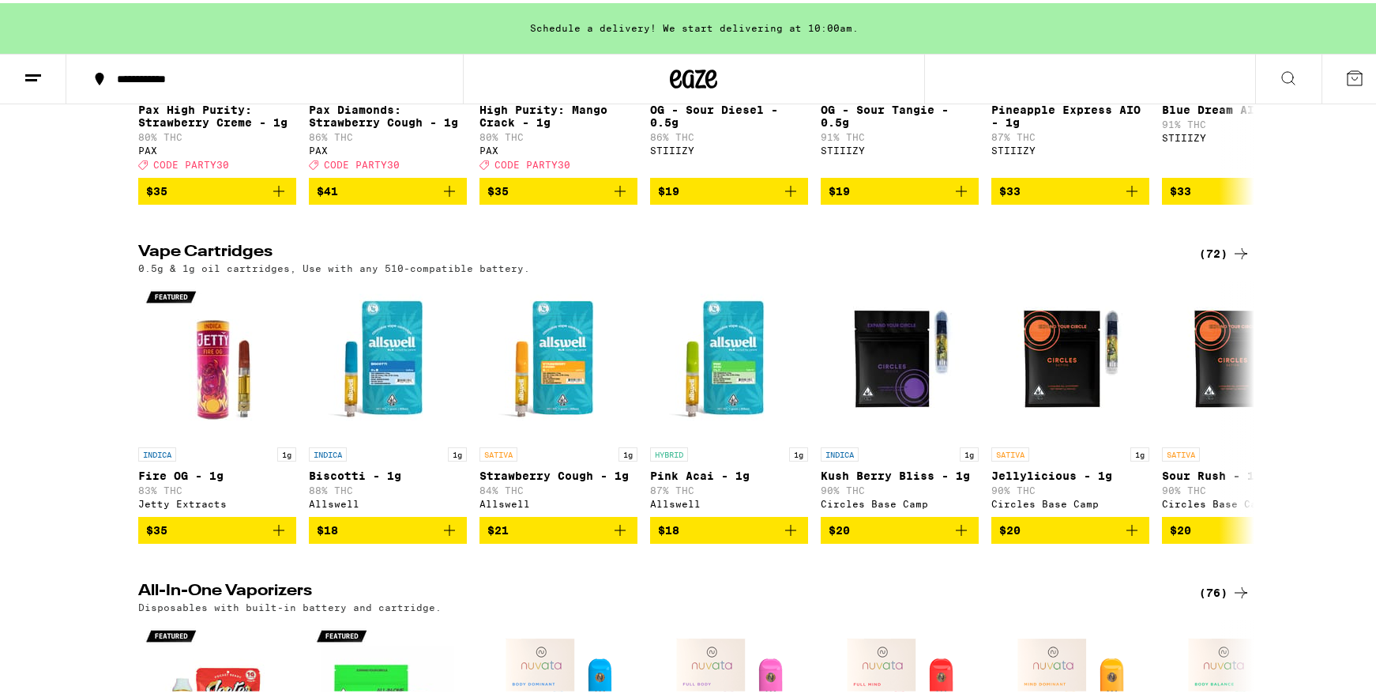
click at [1238, 260] on icon at bounding box center [1240, 250] width 19 height 19
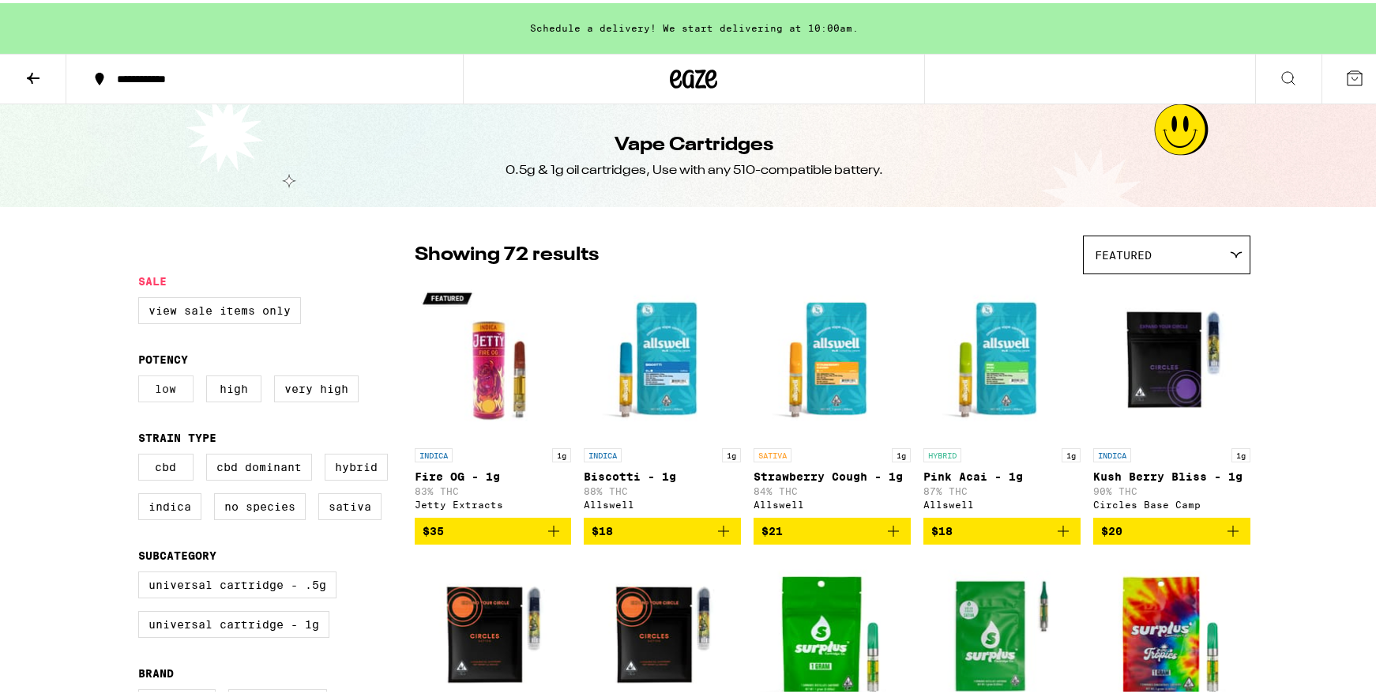
click at [167, 382] on label "Low" at bounding box center [165, 385] width 55 height 27
click at [142, 375] on input "Low" at bounding box center [141, 374] width 1 height 1
checkbox input "true"
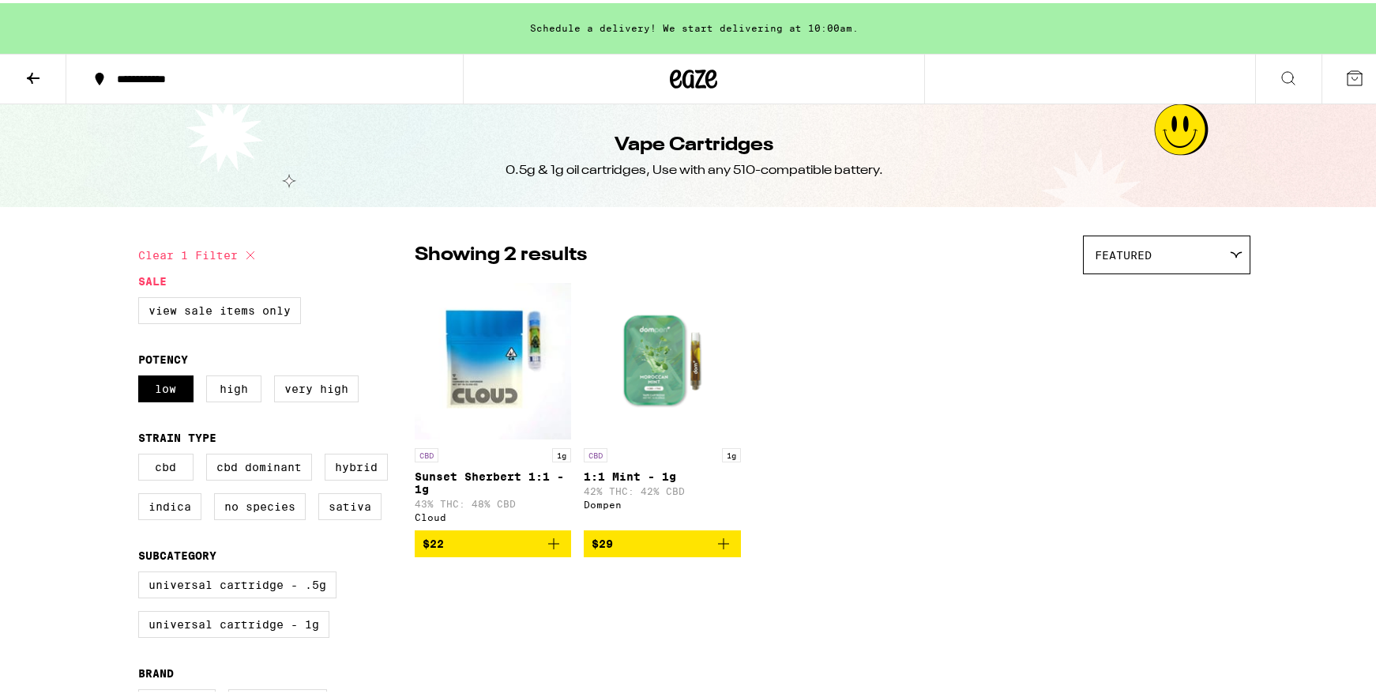
click at [520, 339] on img "Open page for Sunset Sherbert 1:1 - 1g from Cloud" at bounding box center [493, 358] width 157 height 158
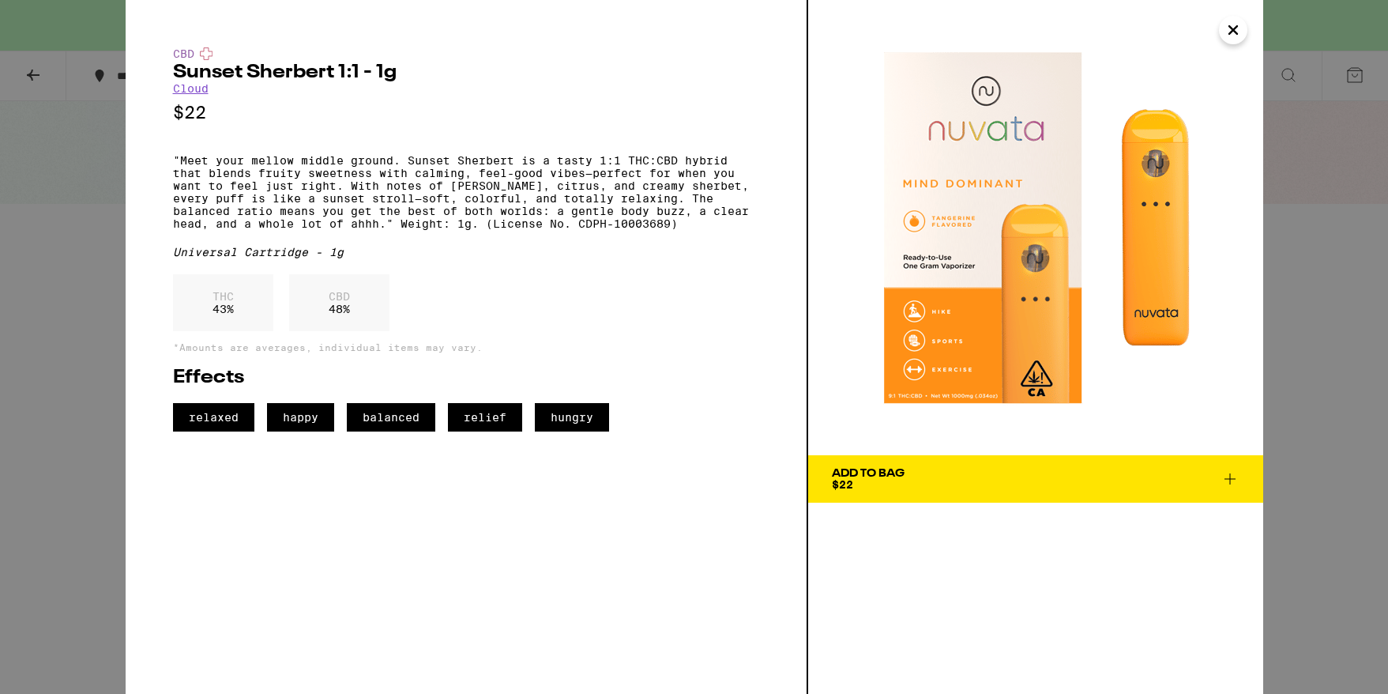
click at [1284, 351] on div "CBD Sunset Sherbert 1:1 - 1g Cloud $22 "Meet your mellow middle ground. Sunset …" at bounding box center [694, 347] width 1388 height 694
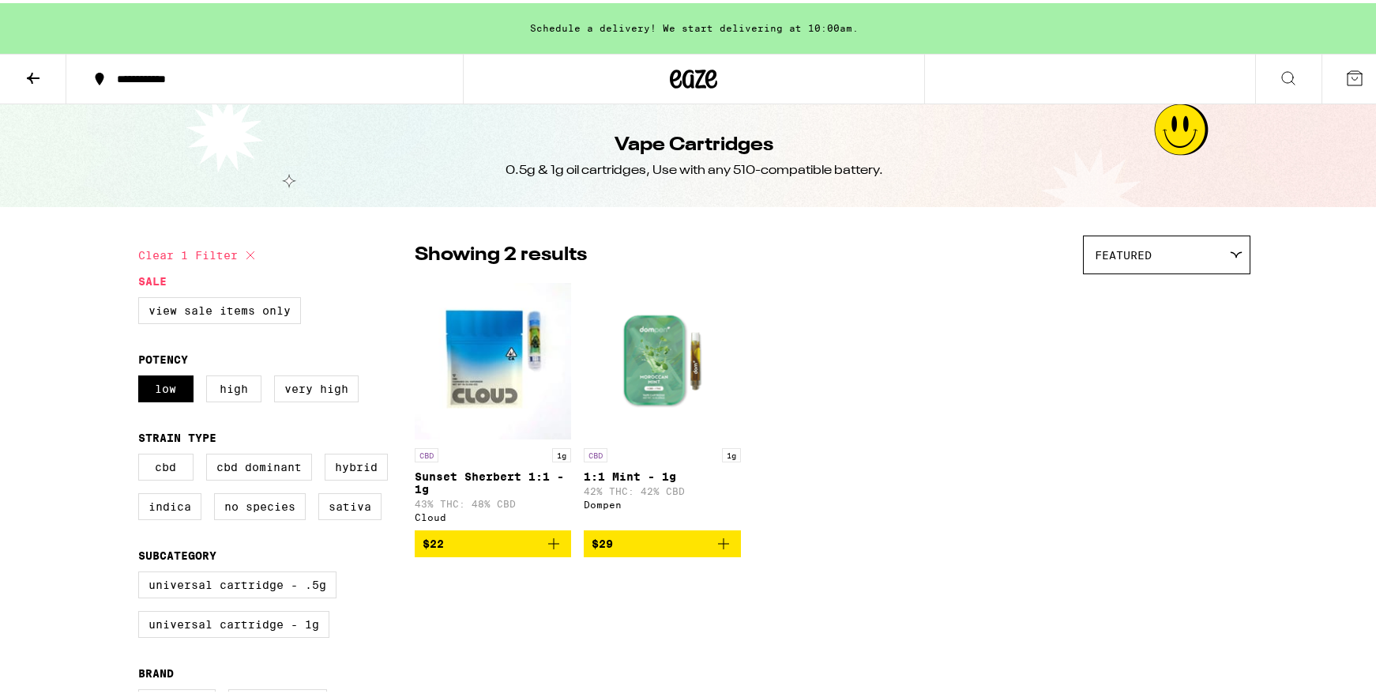
click at [685, 372] on img "Open page for 1:1 Mint - 1g from Dompen" at bounding box center [662, 358] width 157 height 158
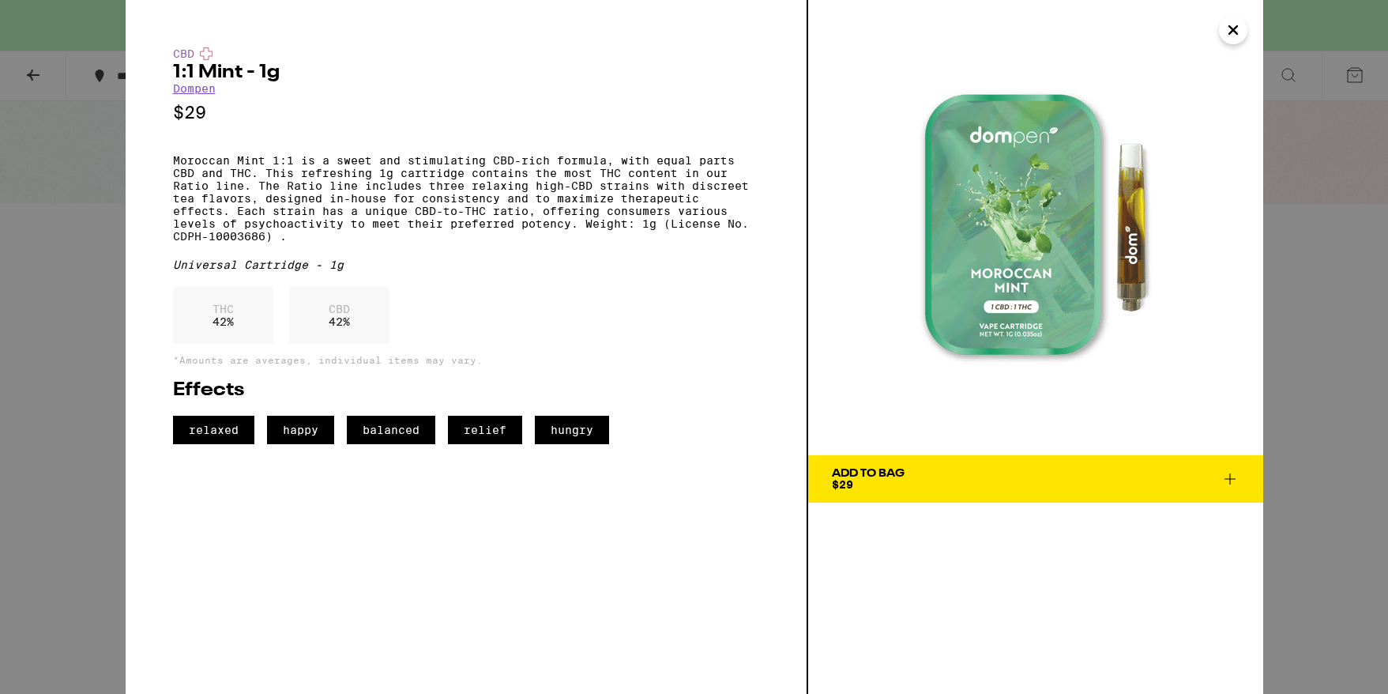
click at [1321, 367] on div "CBD 1:1 Mint - 1g Dompen $29 Moroccan Mint 1:1 is a sweet and stimulating CBD-r…" at bounding box center [694, 347] width 1388 height 694
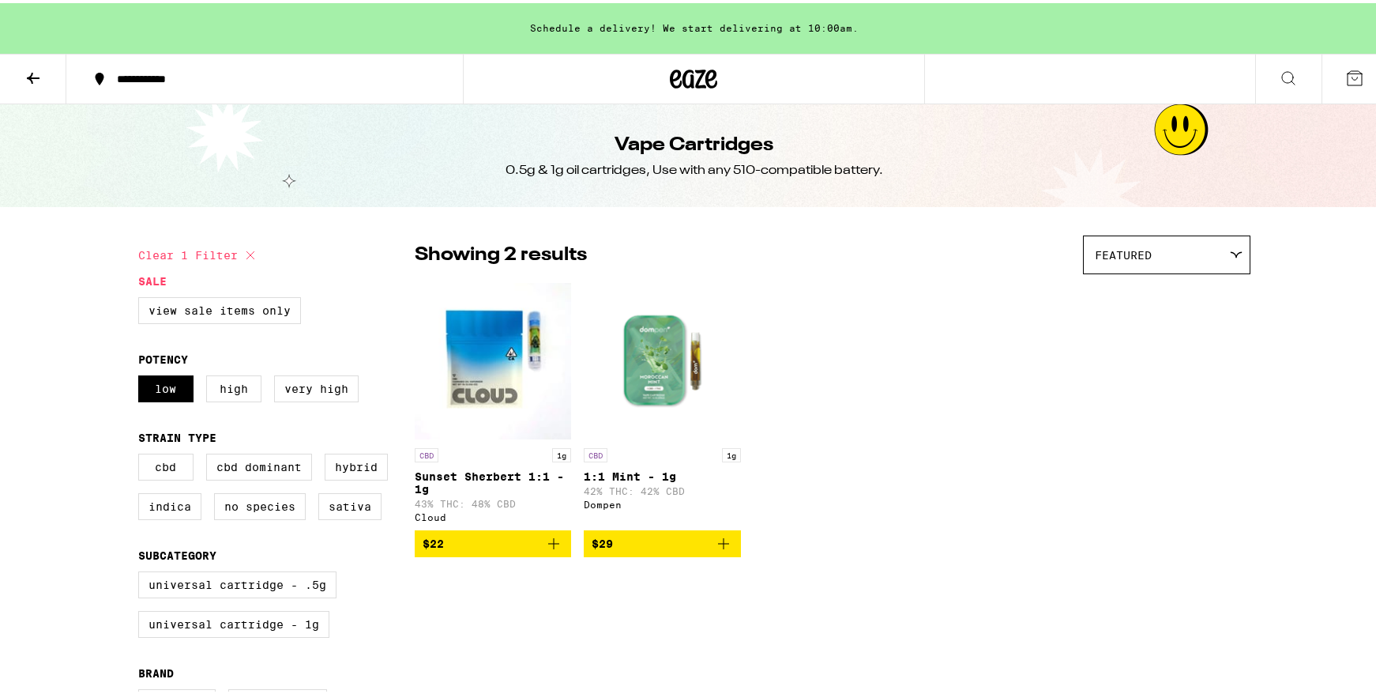
click at [481, 348] on img "Open page for Sunset Sherbert 1:1 - 1g from Cloud" at bounding box center [493, 358] width 157 height 158
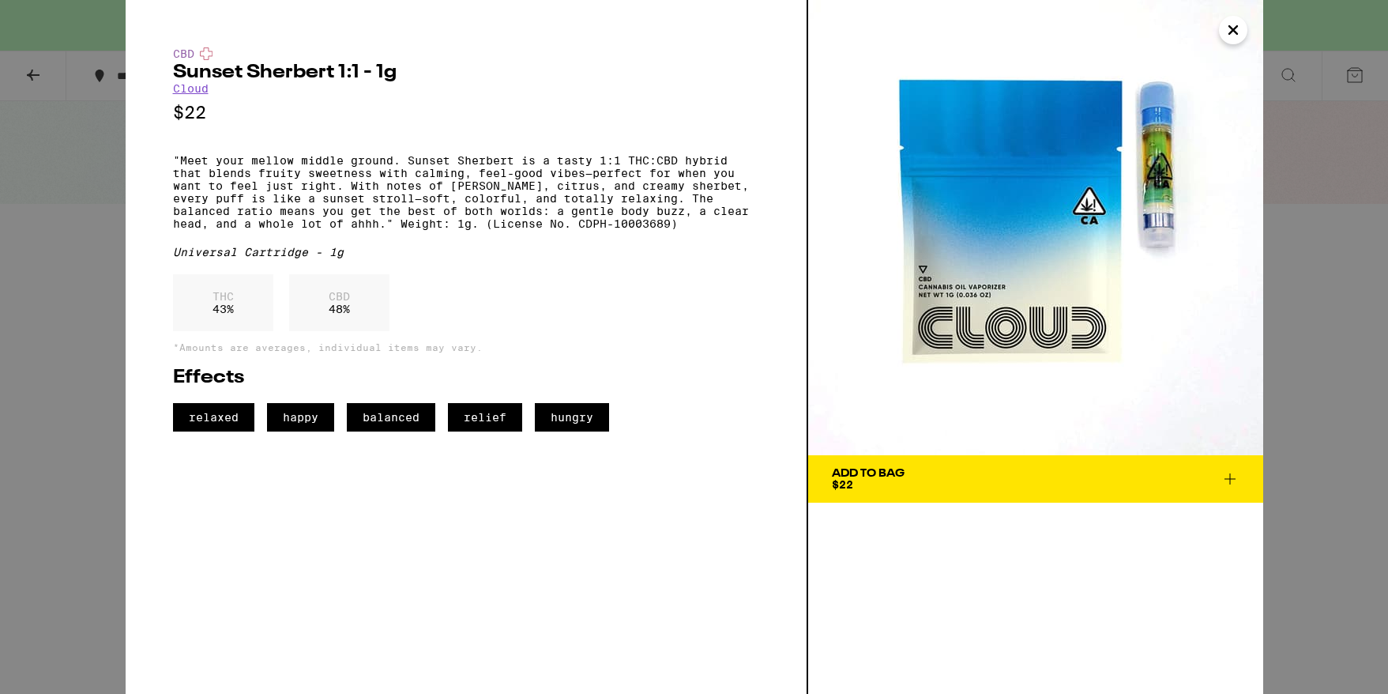
click at [1360, 366] on div "CBD Sunset Sherbert 1:1 - 1g Cloud $22 "Meet your mellow middle ground. Sunset …" at bounding box center [694, 347] width 1388 height 694
click at [8, 402] on div "CBD Sunset Sherbert 1:1 - 1g Cloud $22 "Meet your mellow middle ground. Sunset …" at bounding box center [694, 347] width 1388 height 694
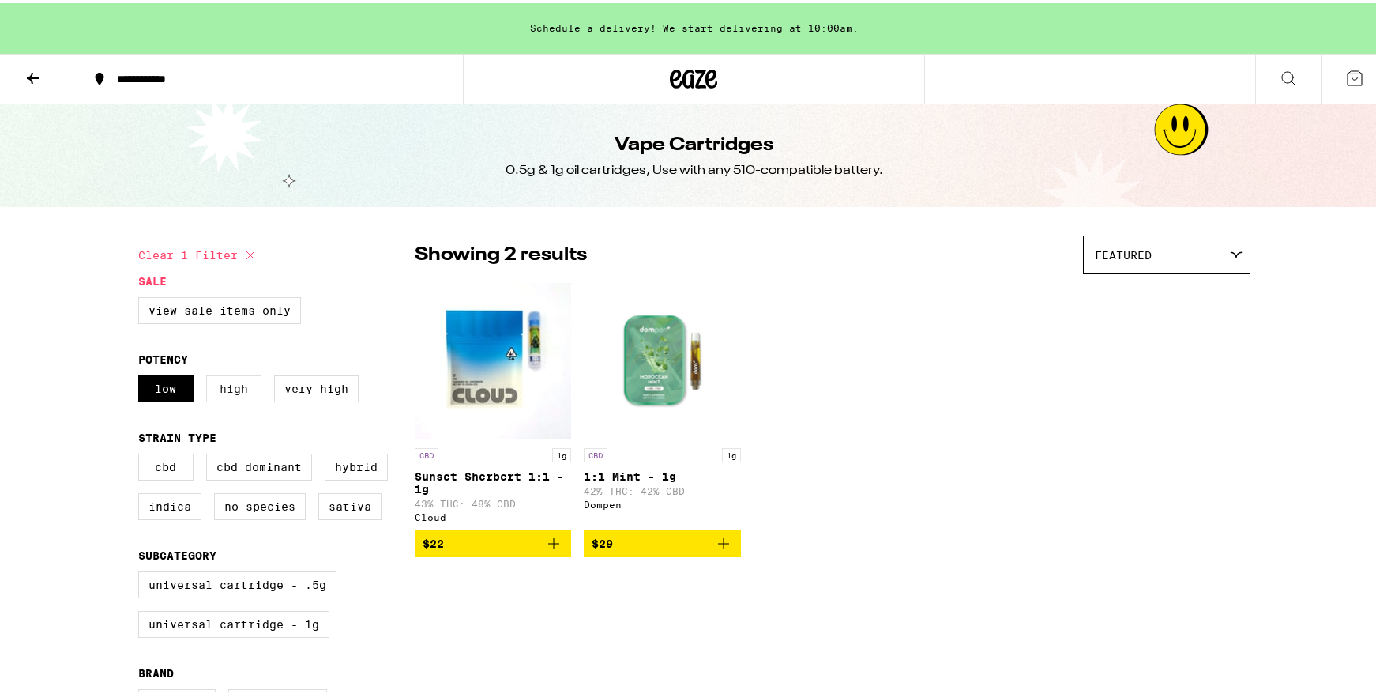
click at [231, 393] on label "High" at bounding box center [233, 385] width 55 height 27
click at [142, 375] on input "High" at bounding box center [141, 374] width 1 height 1
checkbox input "true"
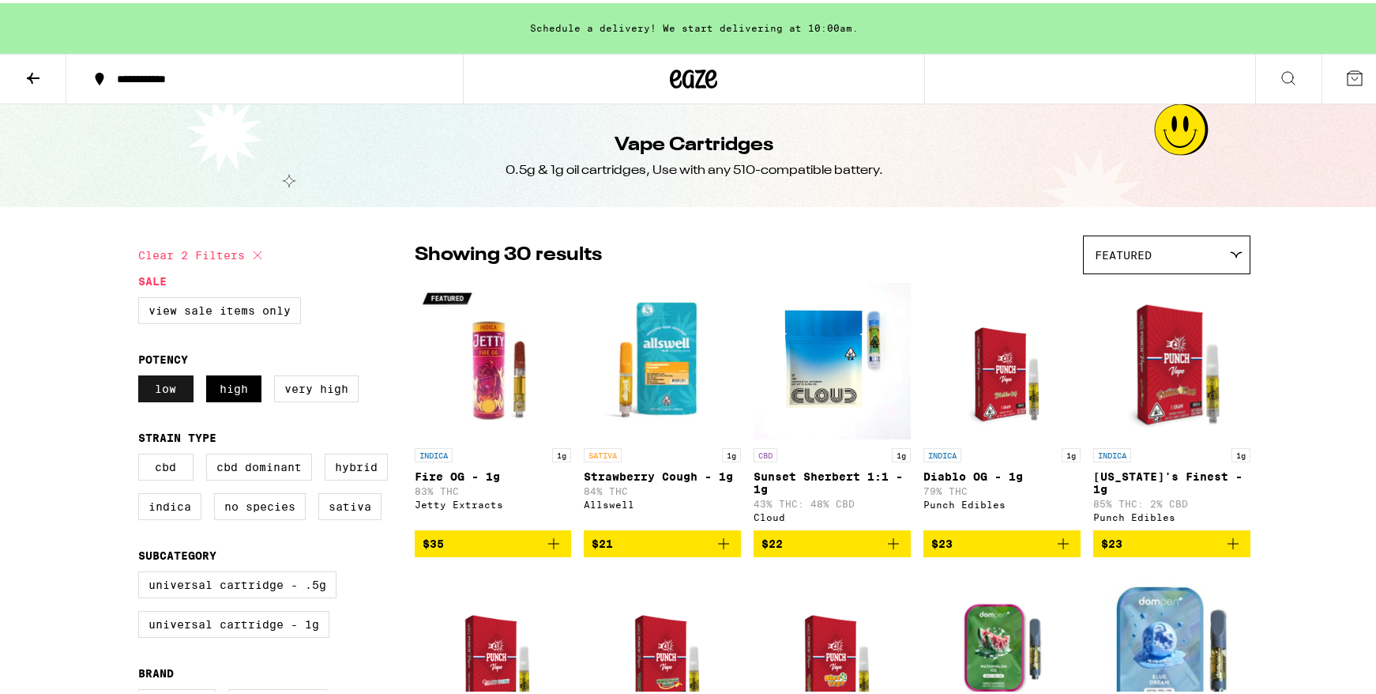
click at [178, 394] on label "Low" at bounding box center [165, 385] width 55 height 27
click at [142, 375] on input "Low" at bounding box center [141, 374] width 1 height 1
checkbox input "false"
